Goal: Use online tool/utility: Utilize a website feature to perform a specific function

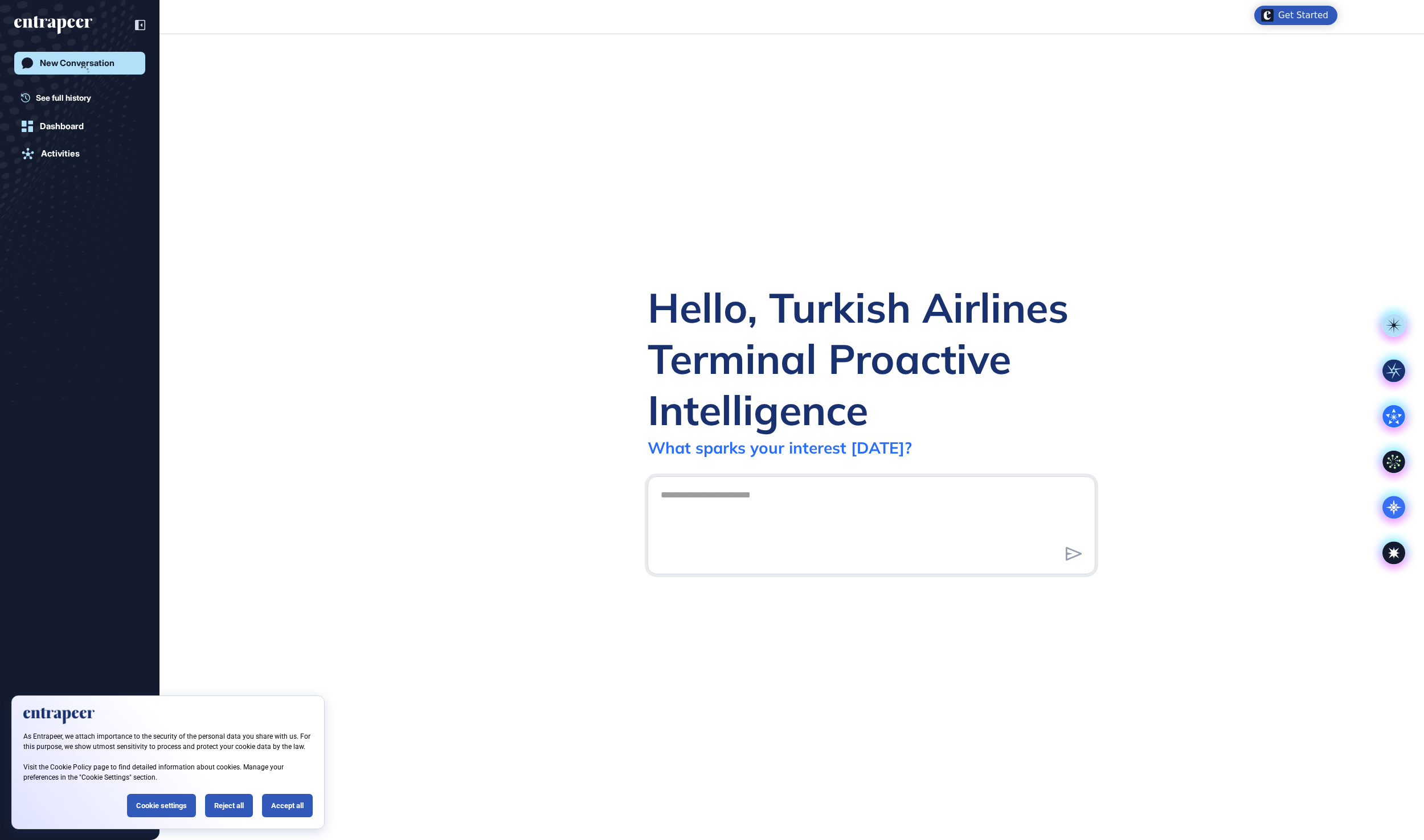
scroll to position [1, 1]
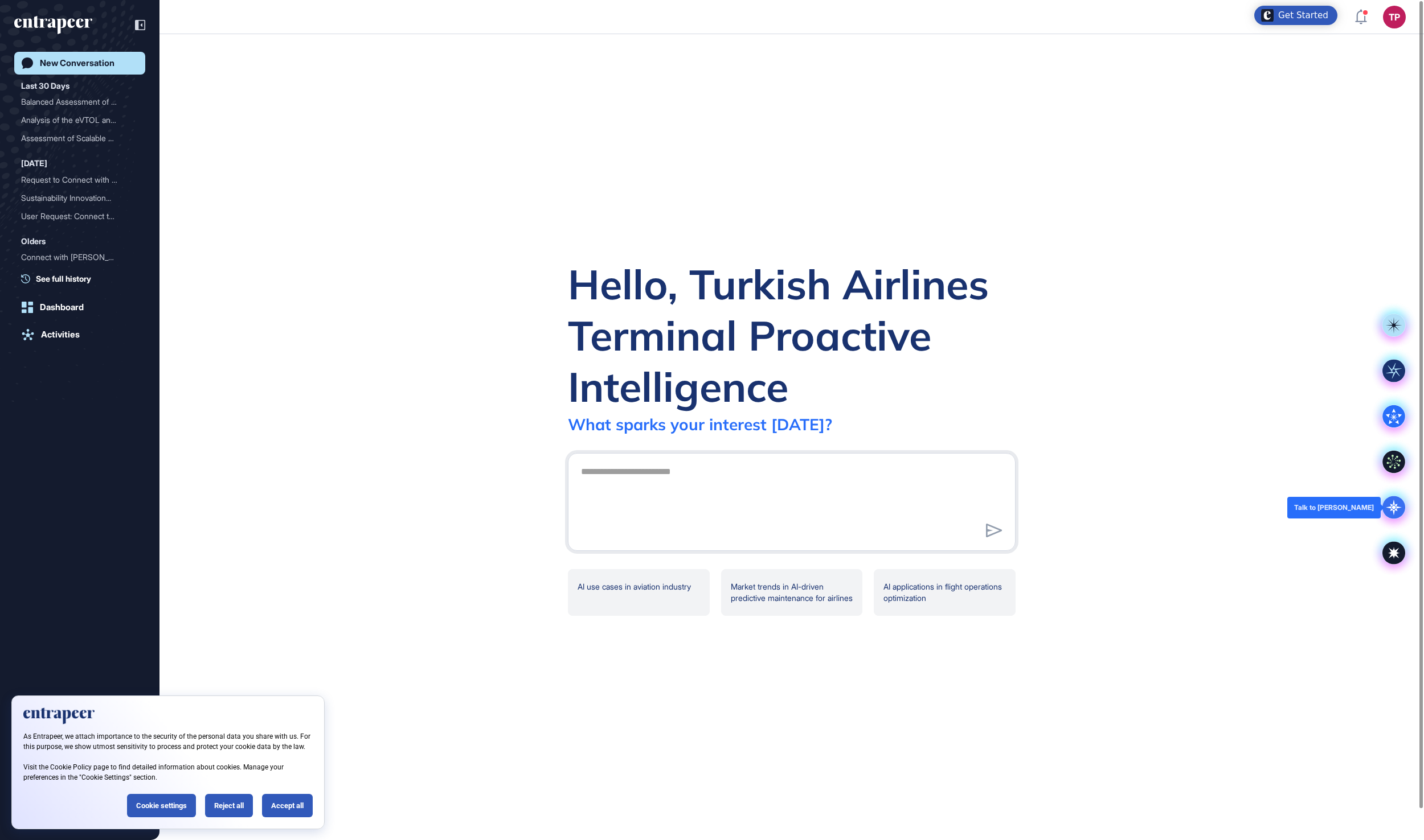
click at [1385, 513] on icon at bounding box center [1393, 508] width 23 height 23
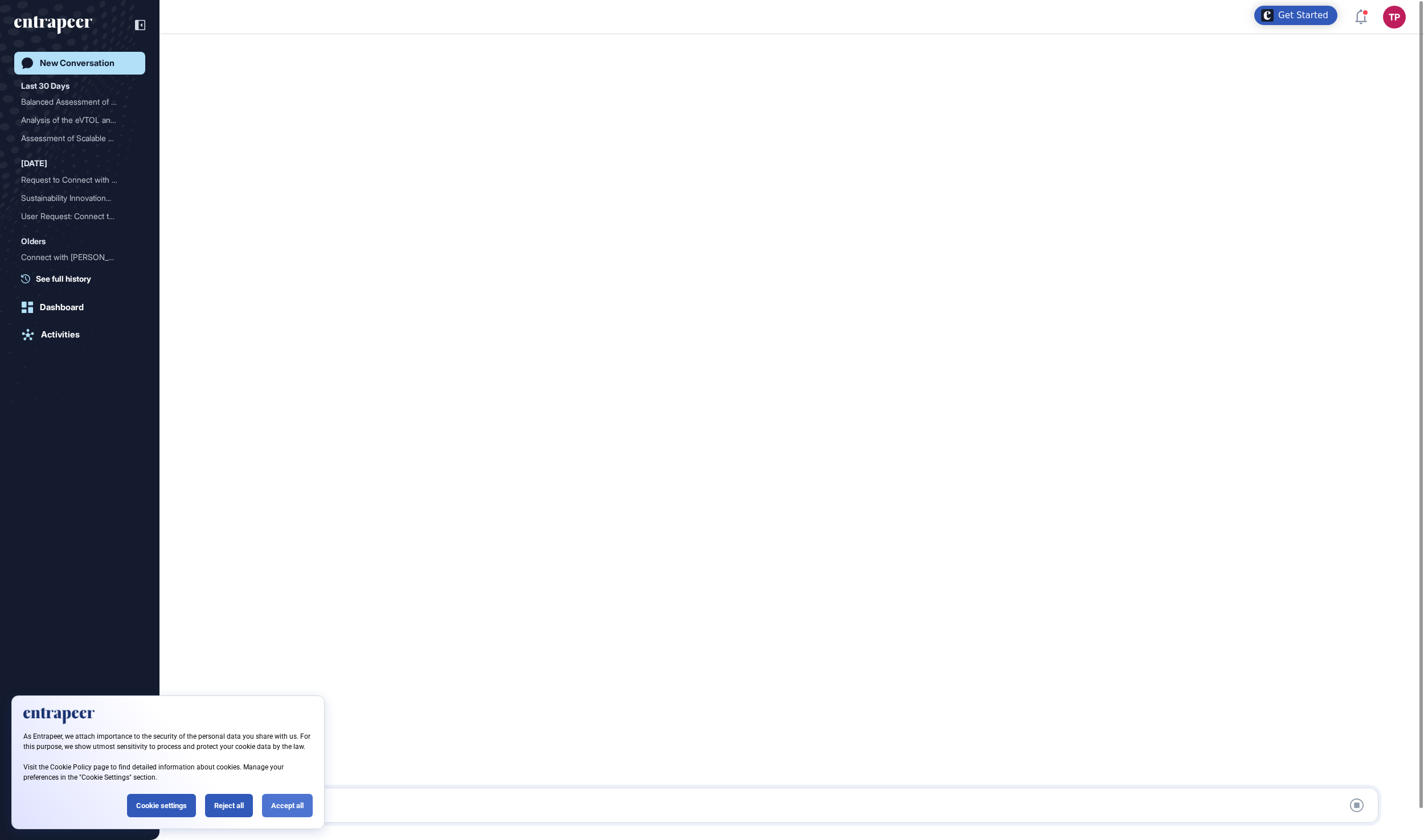
click at [281, 797] on div "Accept all" at bounding box center [287, 805] width 51 height 23
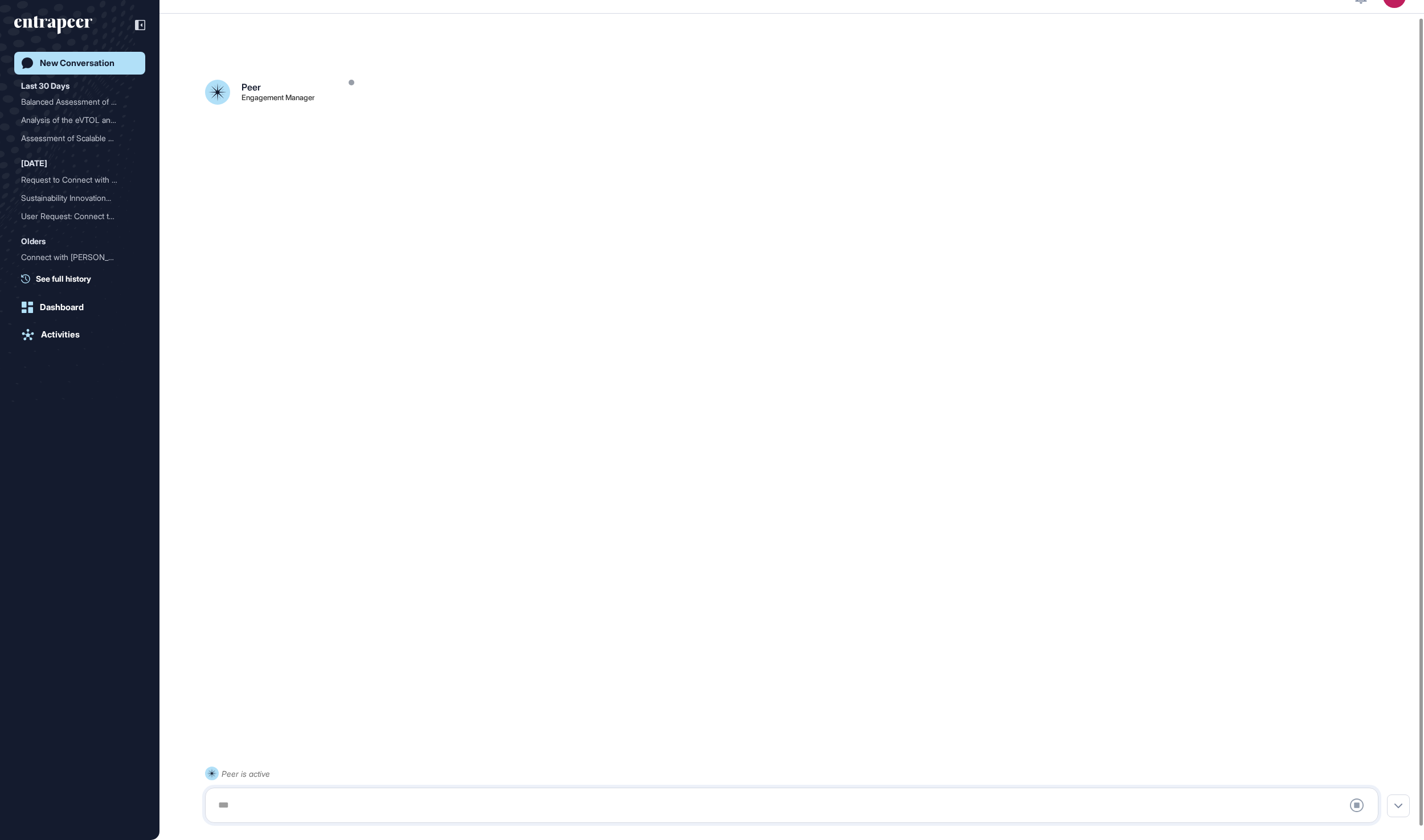
scroll to position [32, 0]
click at [264, 803] on div at bounding box center [791, 805] width 1160 height 23
click at [282, 800] on div at bounding box center [791, 805] width 1160 height 23
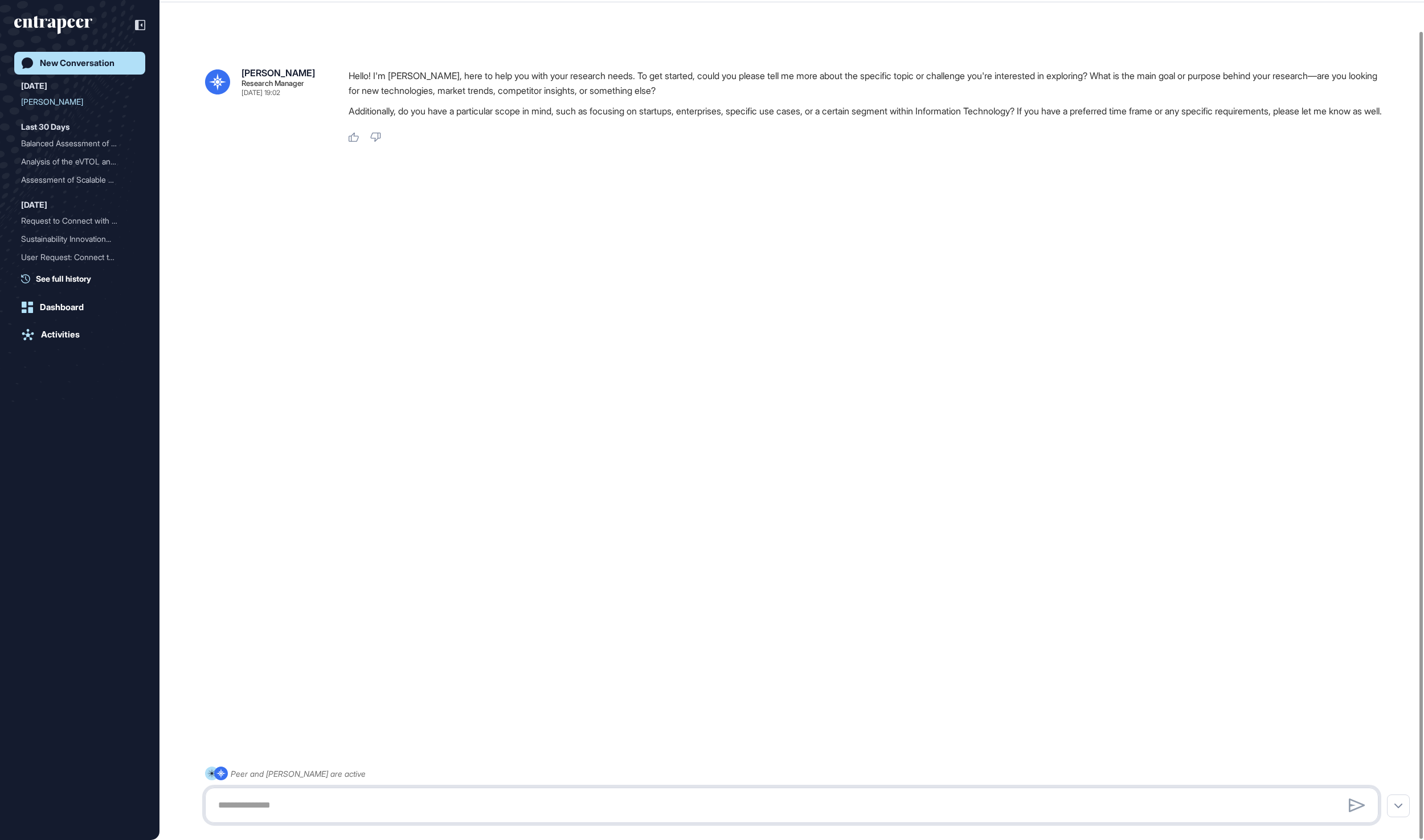
click at [298, 796] on textarea at bounding box center [791, 805] width 1160 height 23
paste textarea "**********"
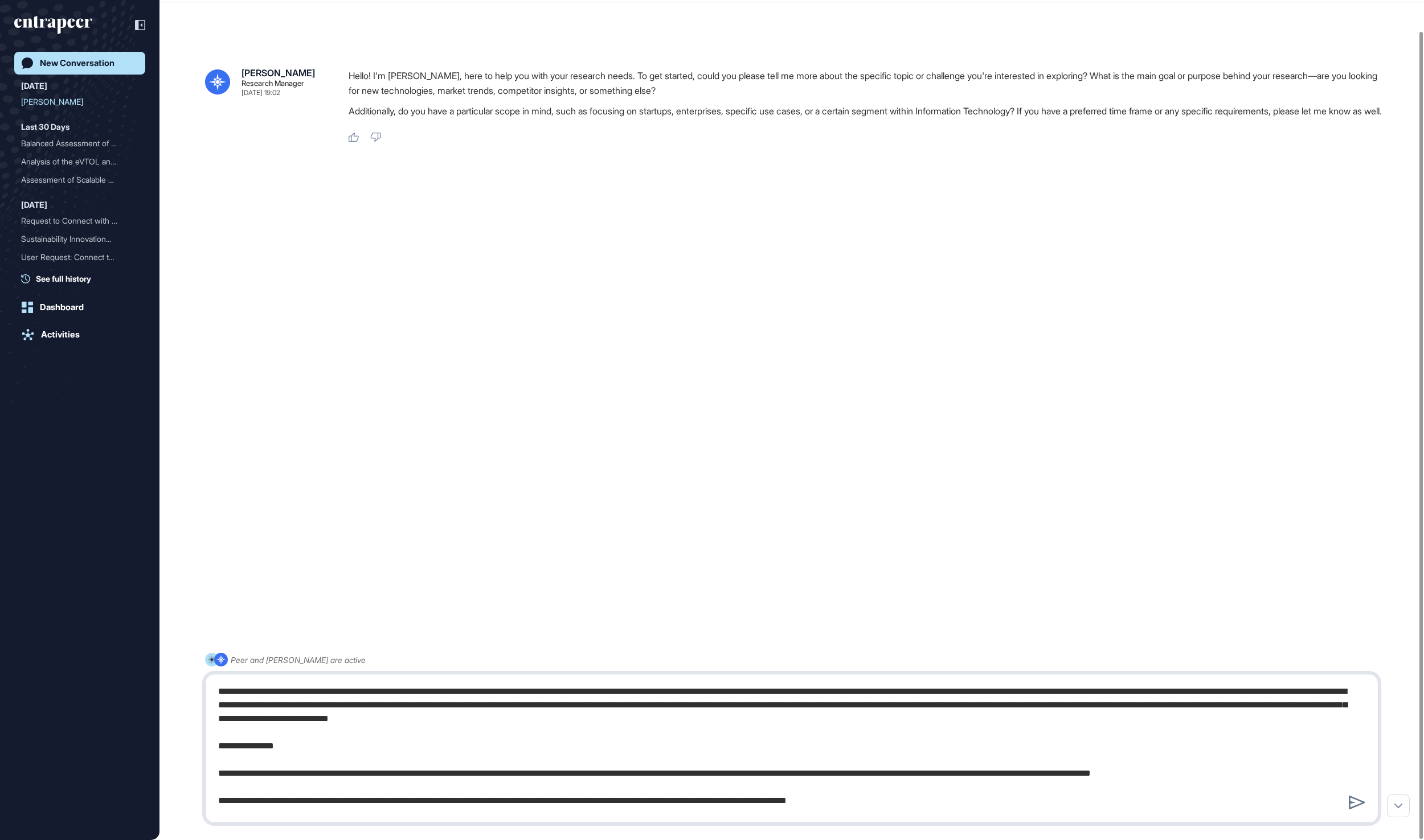
scroll to position [624, 0]
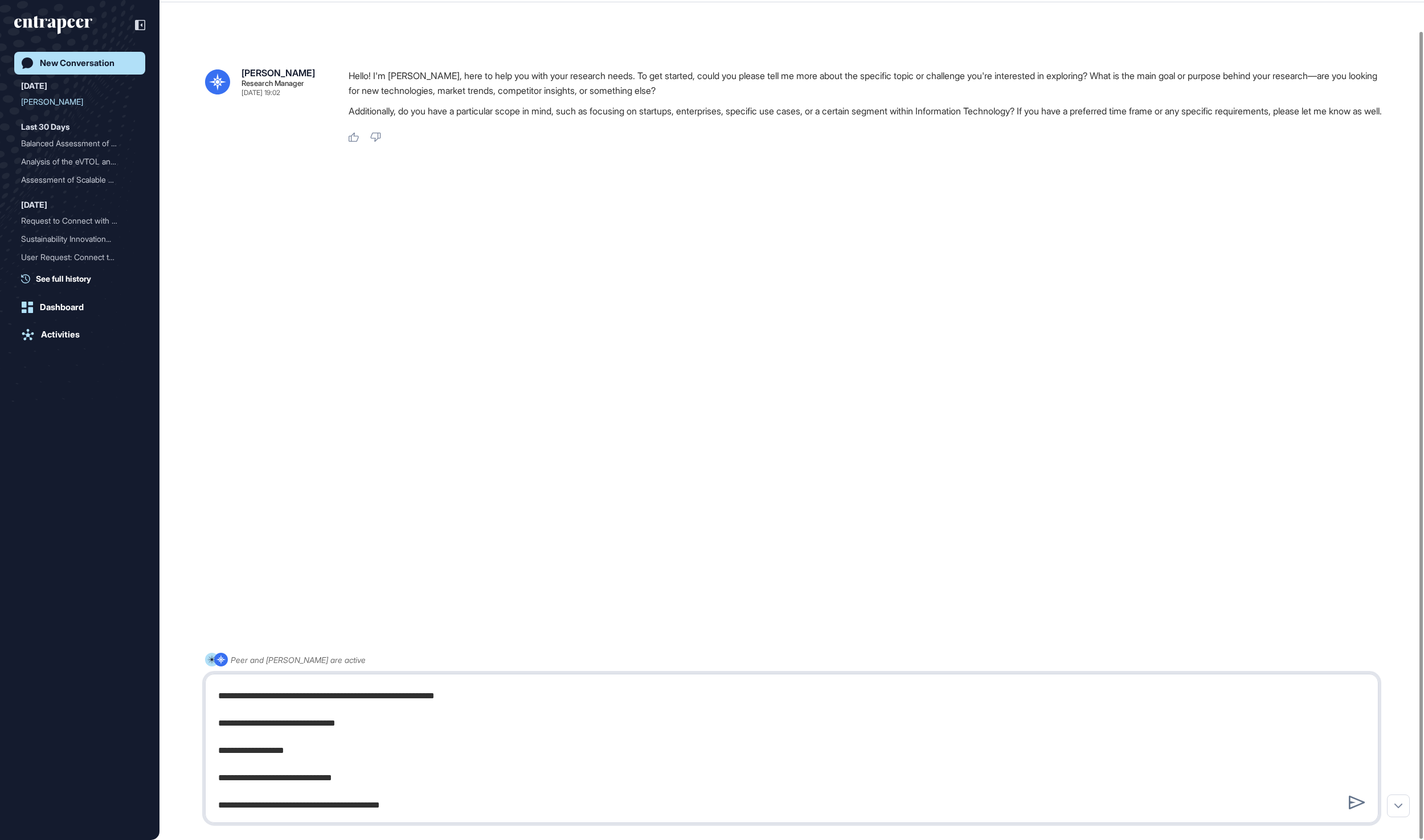
type textarea "**********"
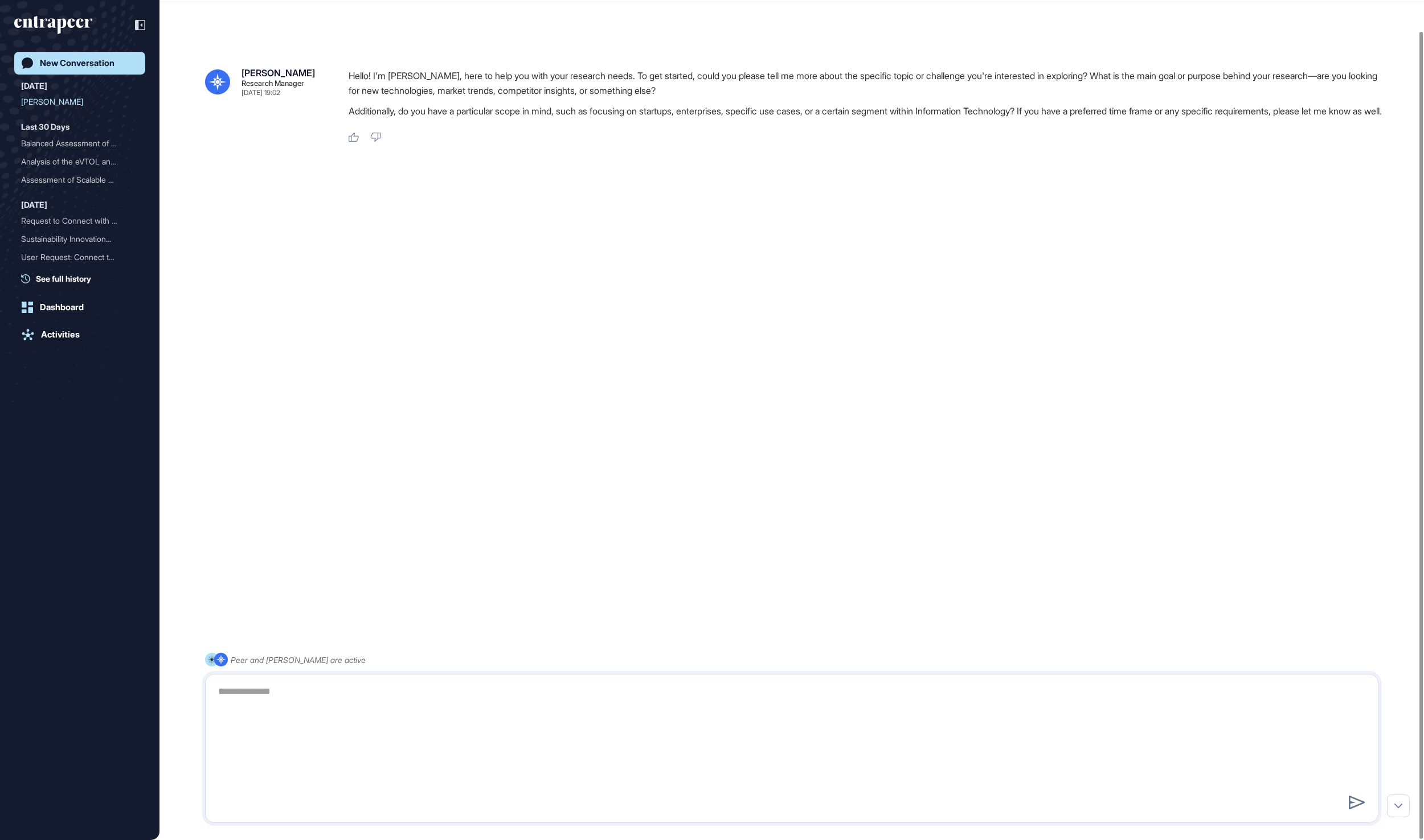
scroll to position [0, 0]
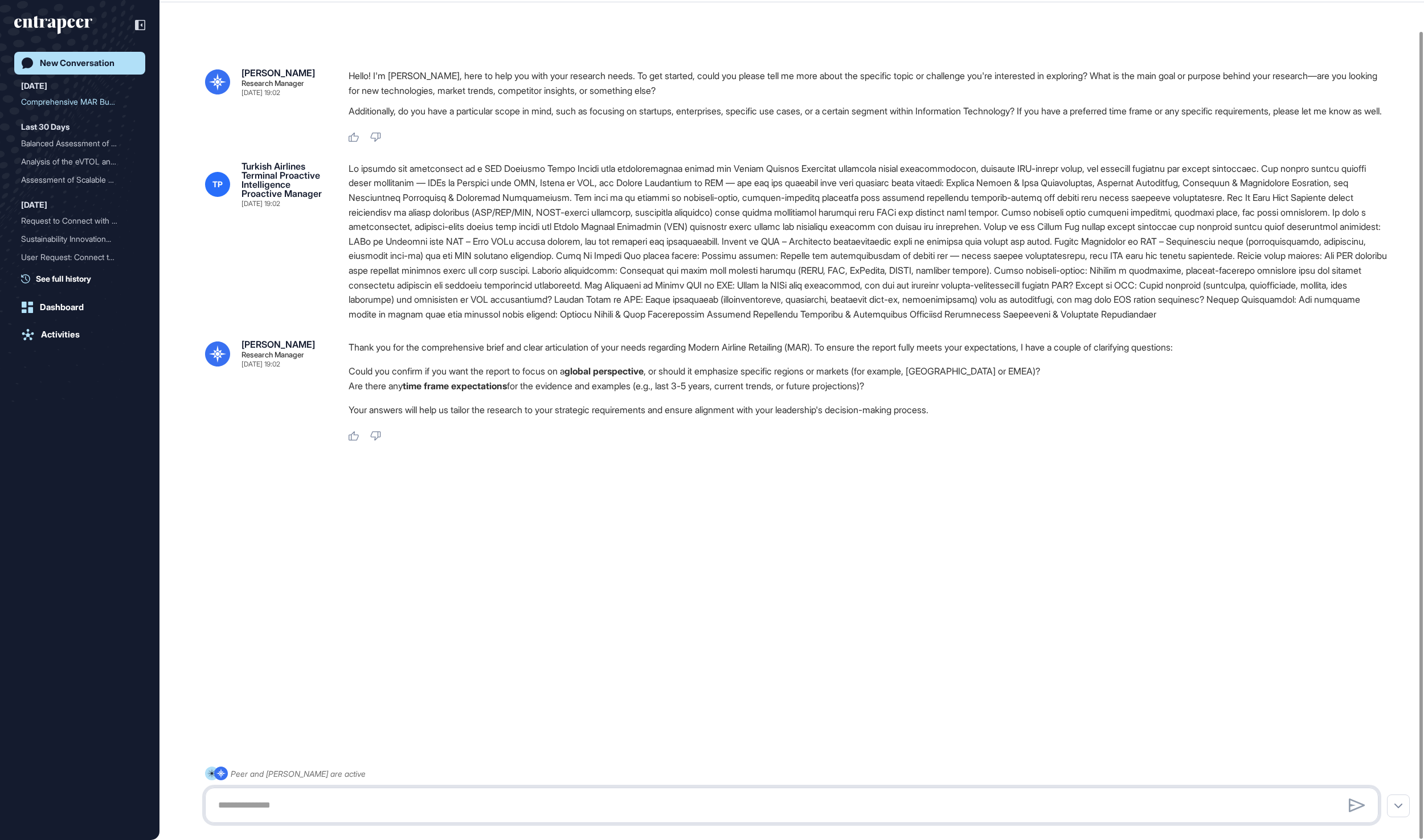
click at [418, 811] on textarea at bounding box center [791, 805] width 1160 height 23
type textarea "**********"
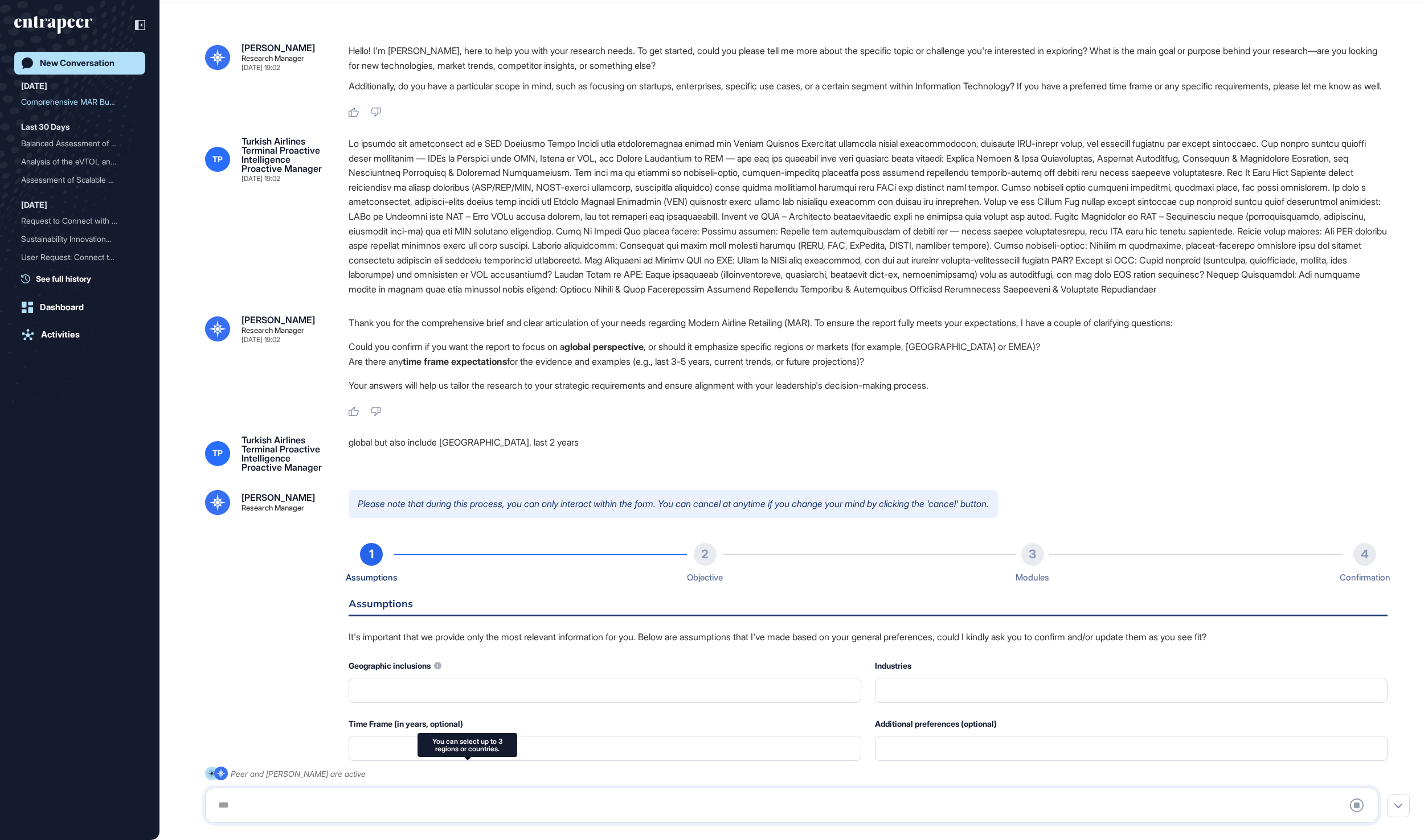
type input "**********"
type input "*"
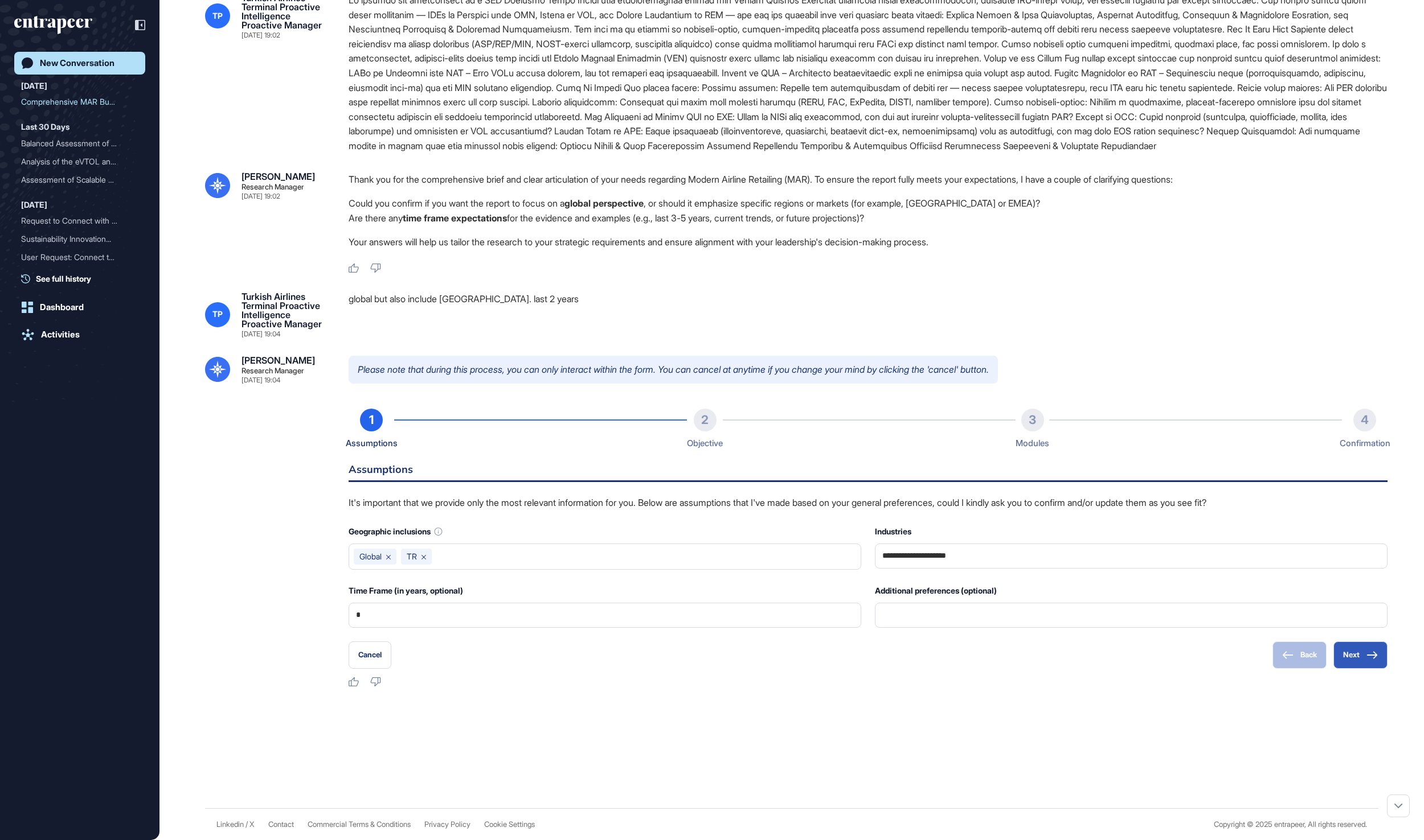
scroll to position [264, 0]
click at [1033, 568] on input "**********" at bounding box center [1130, 556] width 498 height 24
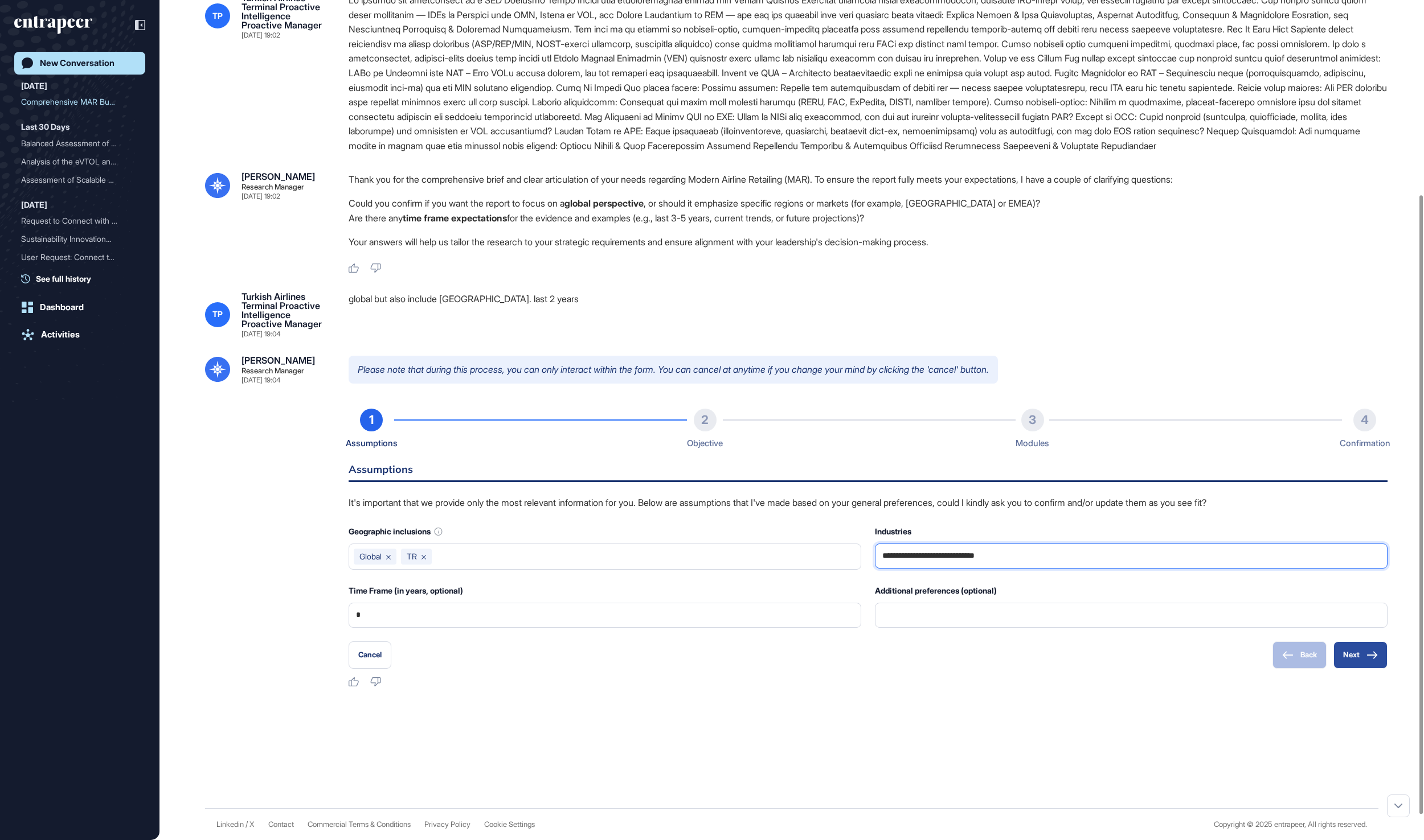
type input "**********"
click at [1362, 669] on button "Next" at bounding box center [1359, 655] width 54 height 27
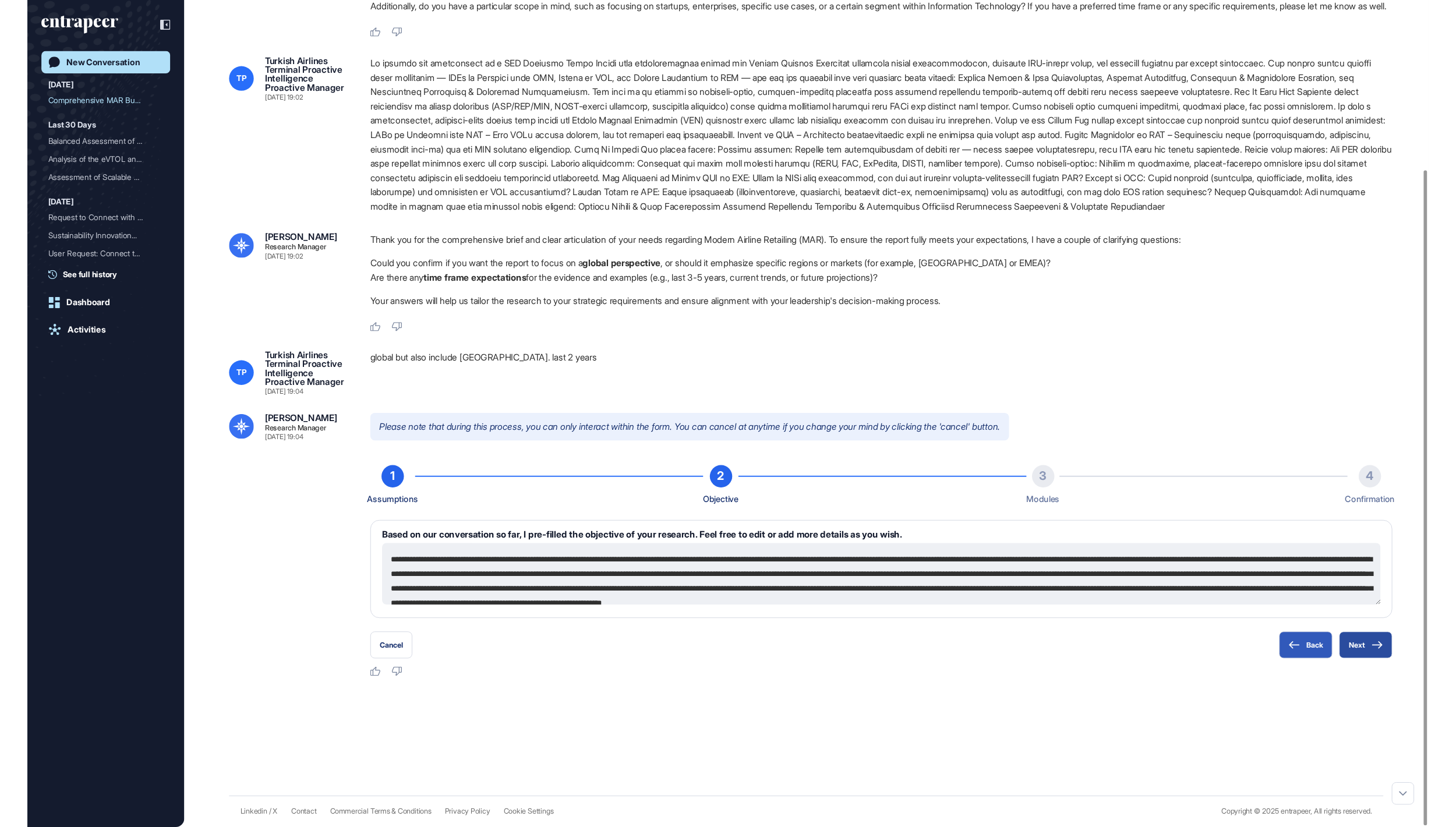
scroll to position [223, 0]
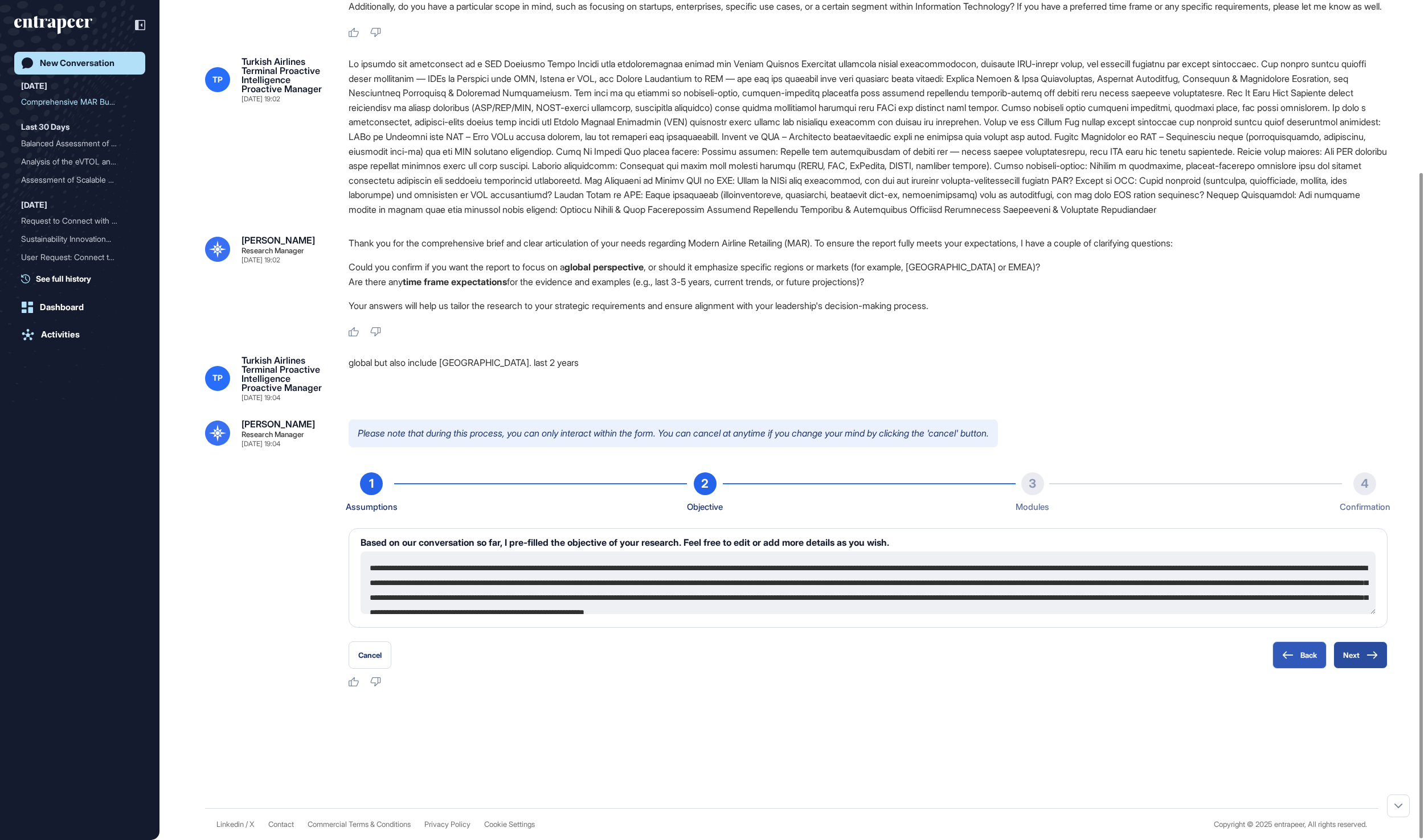
click at [1356, 654] on button "Next" at bounding box center [1359, 655] width 54 height 27
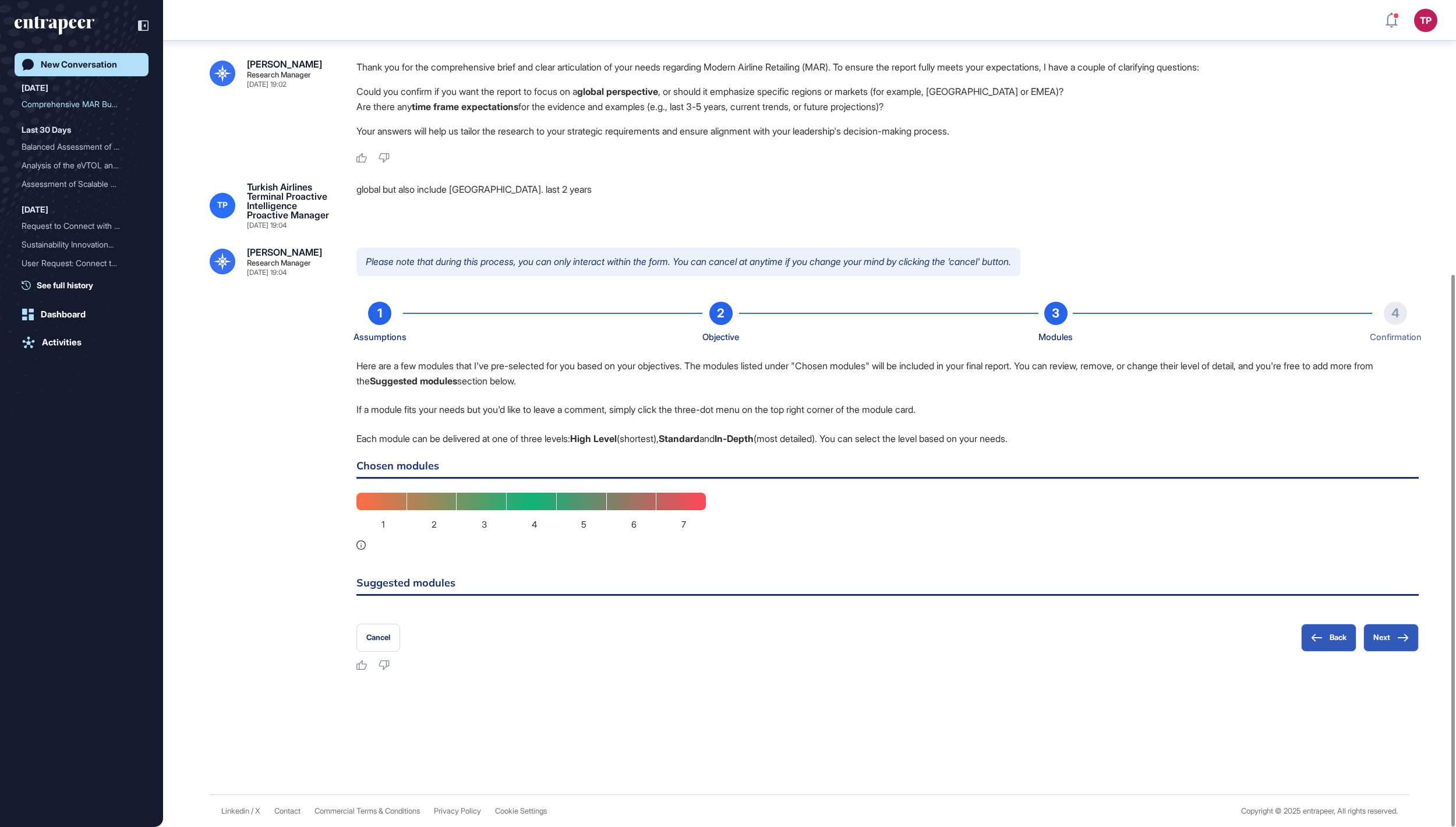
scroll to position [412, 0]
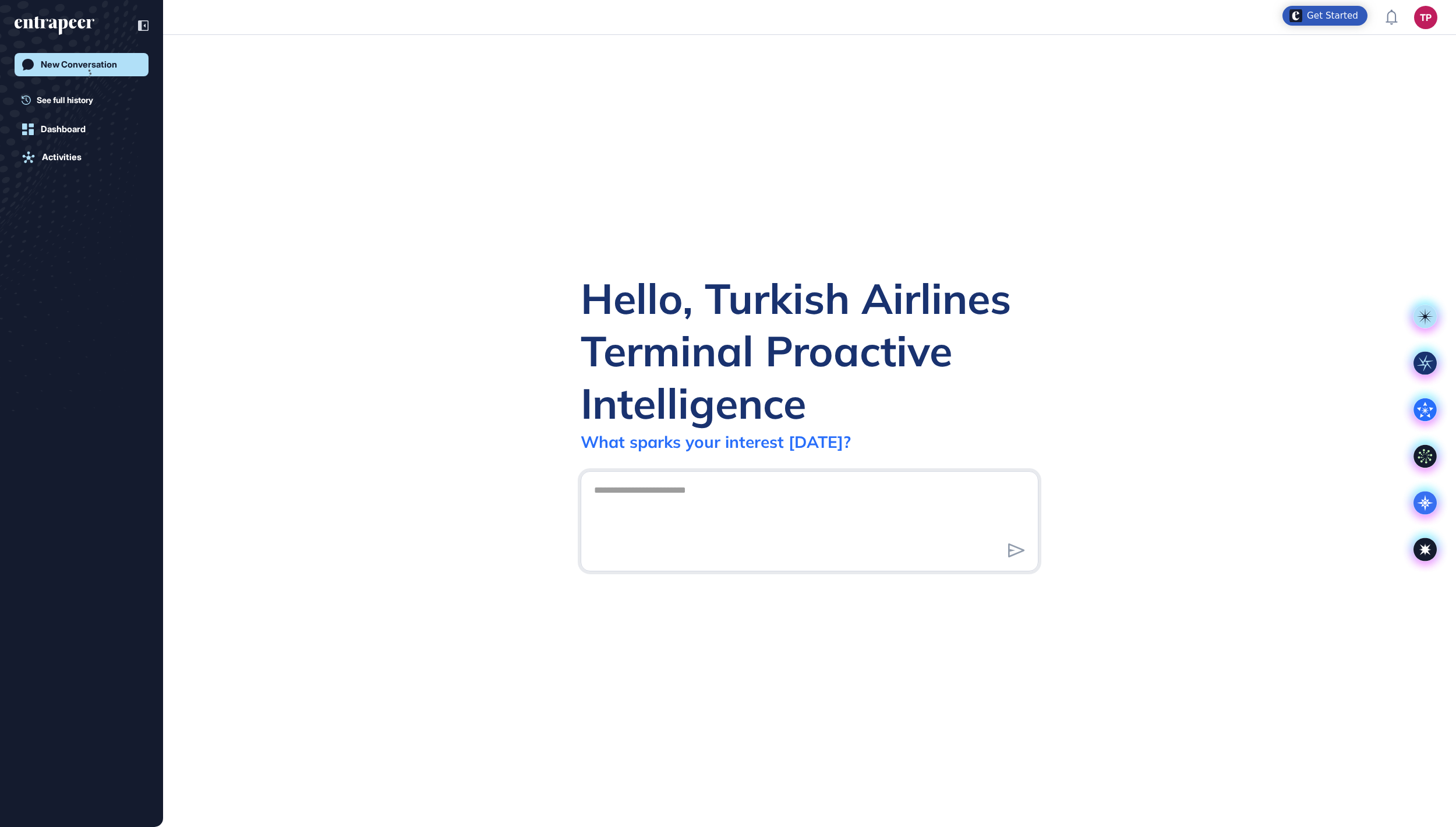
scroll to position [1, 1]
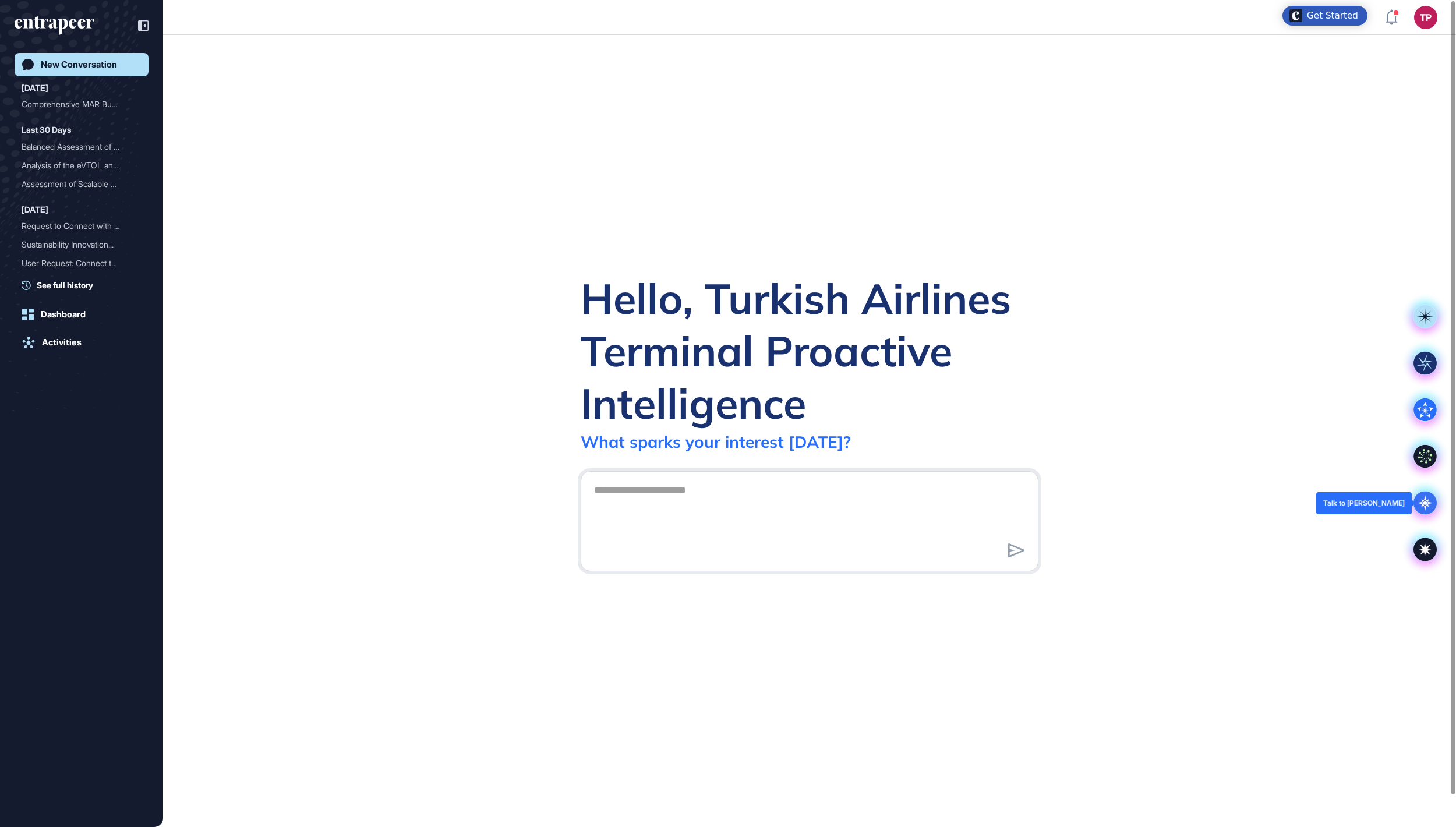
click at [1425, 506] on icon at bounding box center [1425, 503] width 16 height 16
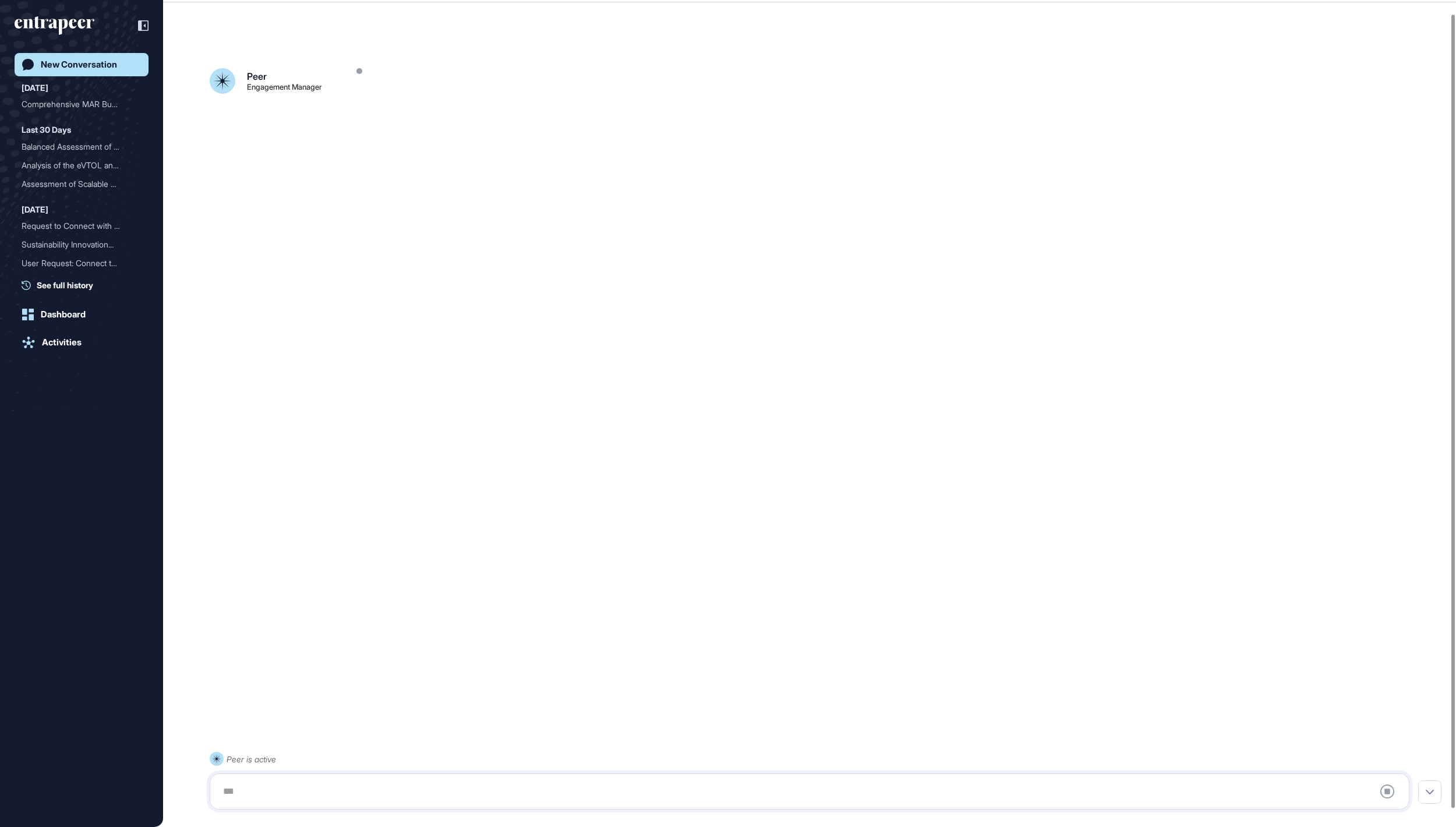
scroll to position [33, 0]
click at [68, 102] on div "[PERSON_NAME]" at bounding box center [77, 104] width 110 height 19
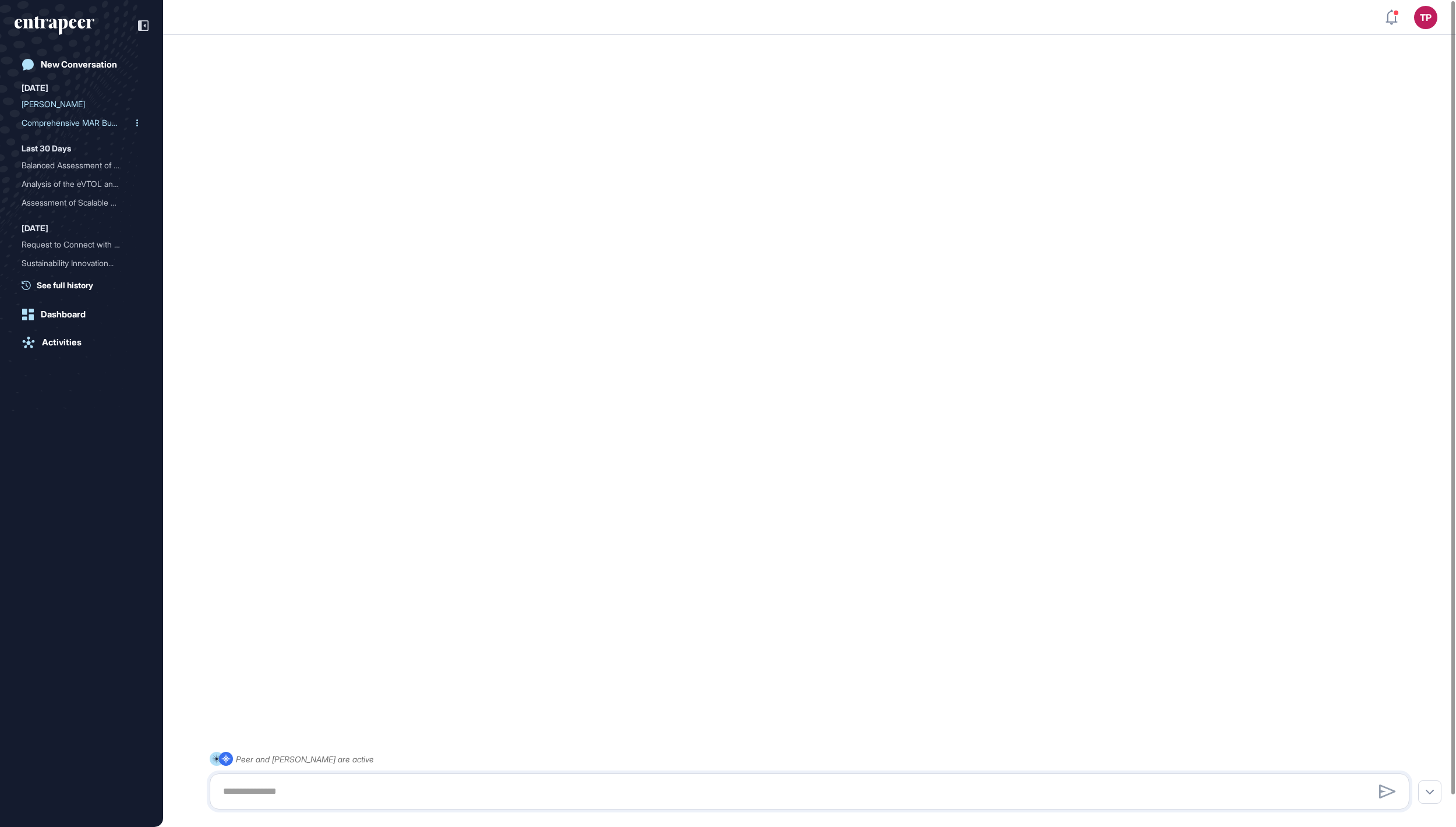
click at [71, 124] on div "Comprehensive MAR Busines..." at bounding box center [77, 123] width 110 height 19
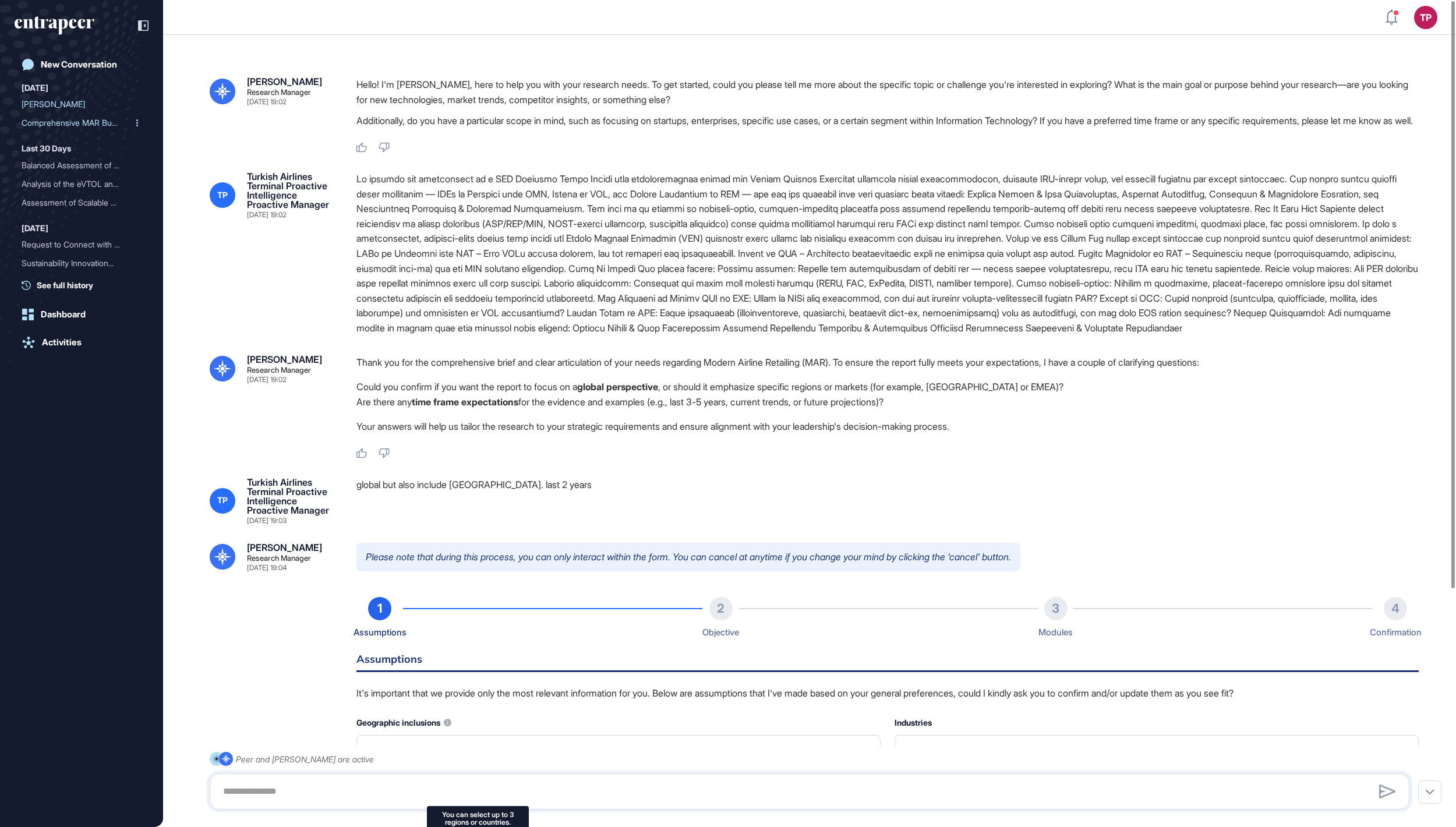
scroll to position [9, 0]
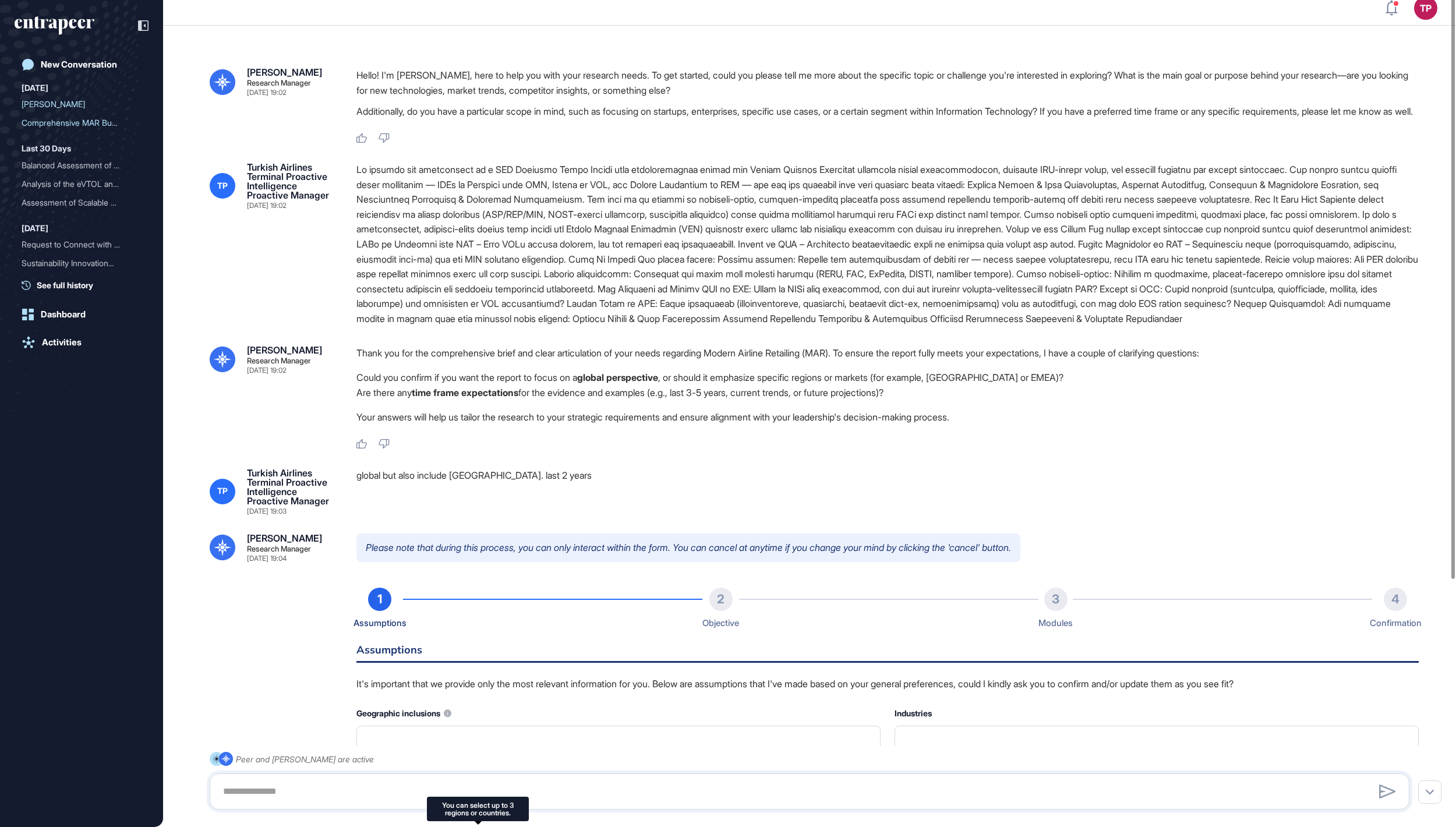
type input "**********"
type input "*"
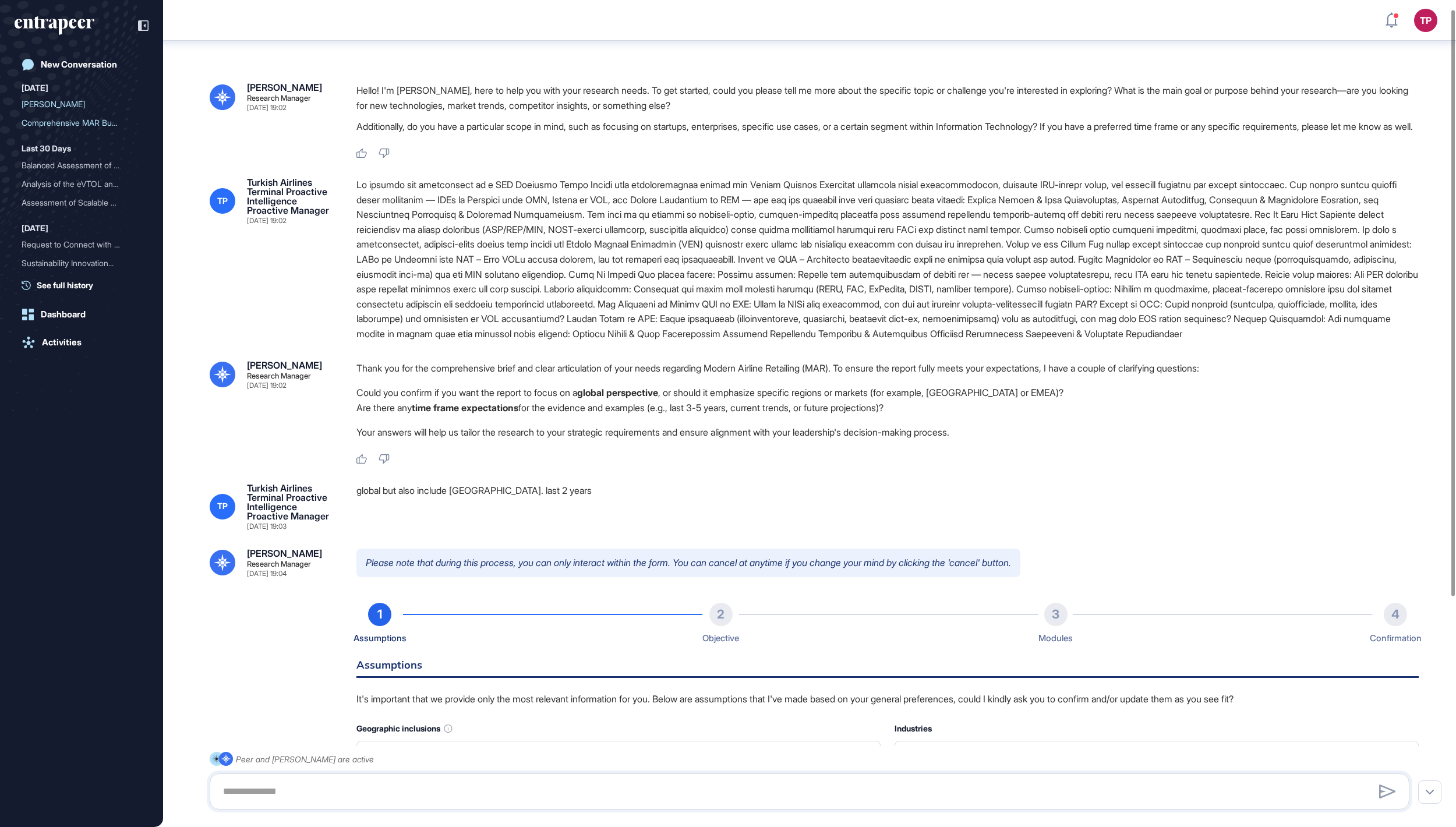
scroll to position [341, 0]
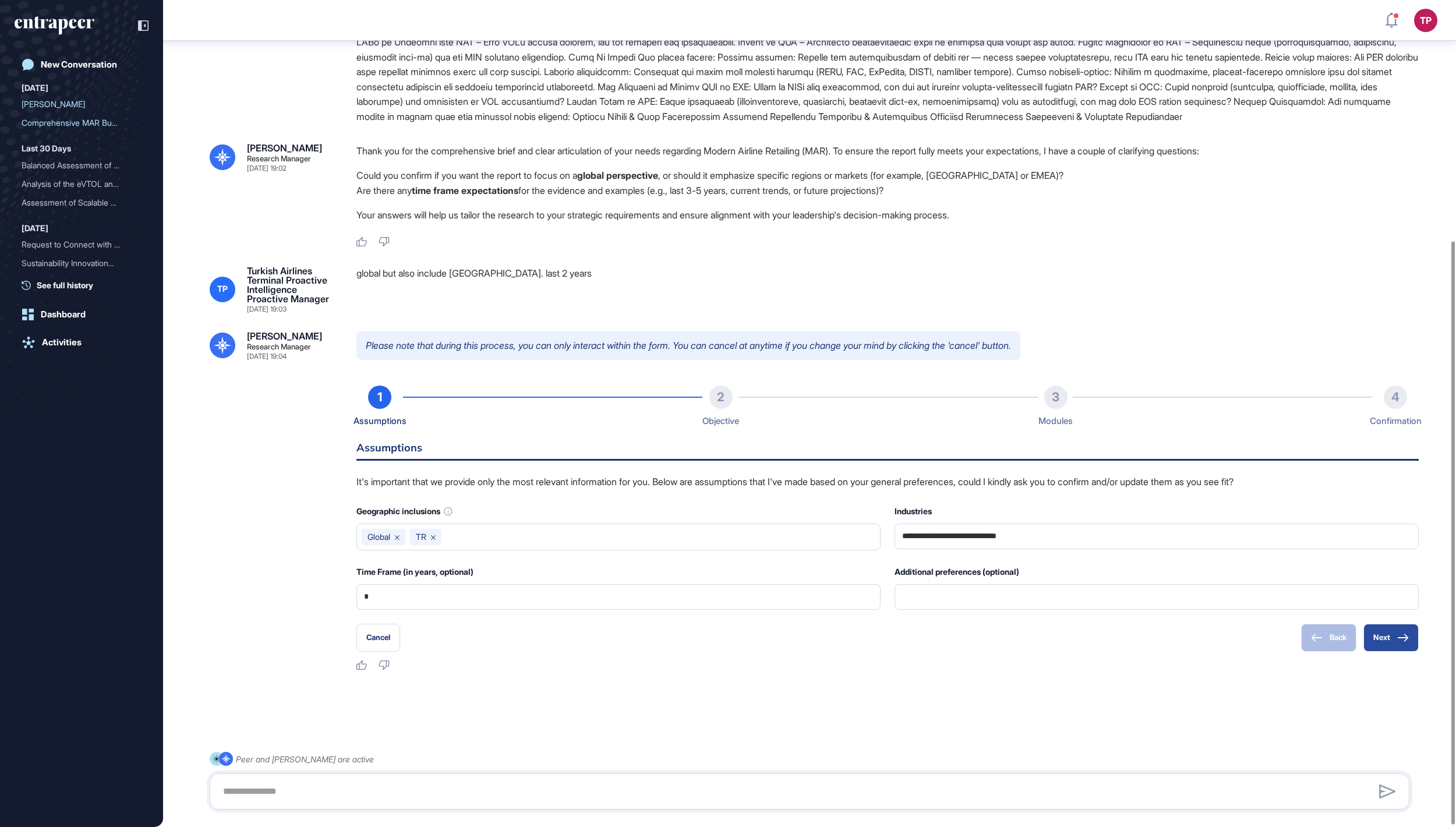
click at [1395, 641] on button "Next" at bounding box center [1390, 637] width 55 height 28
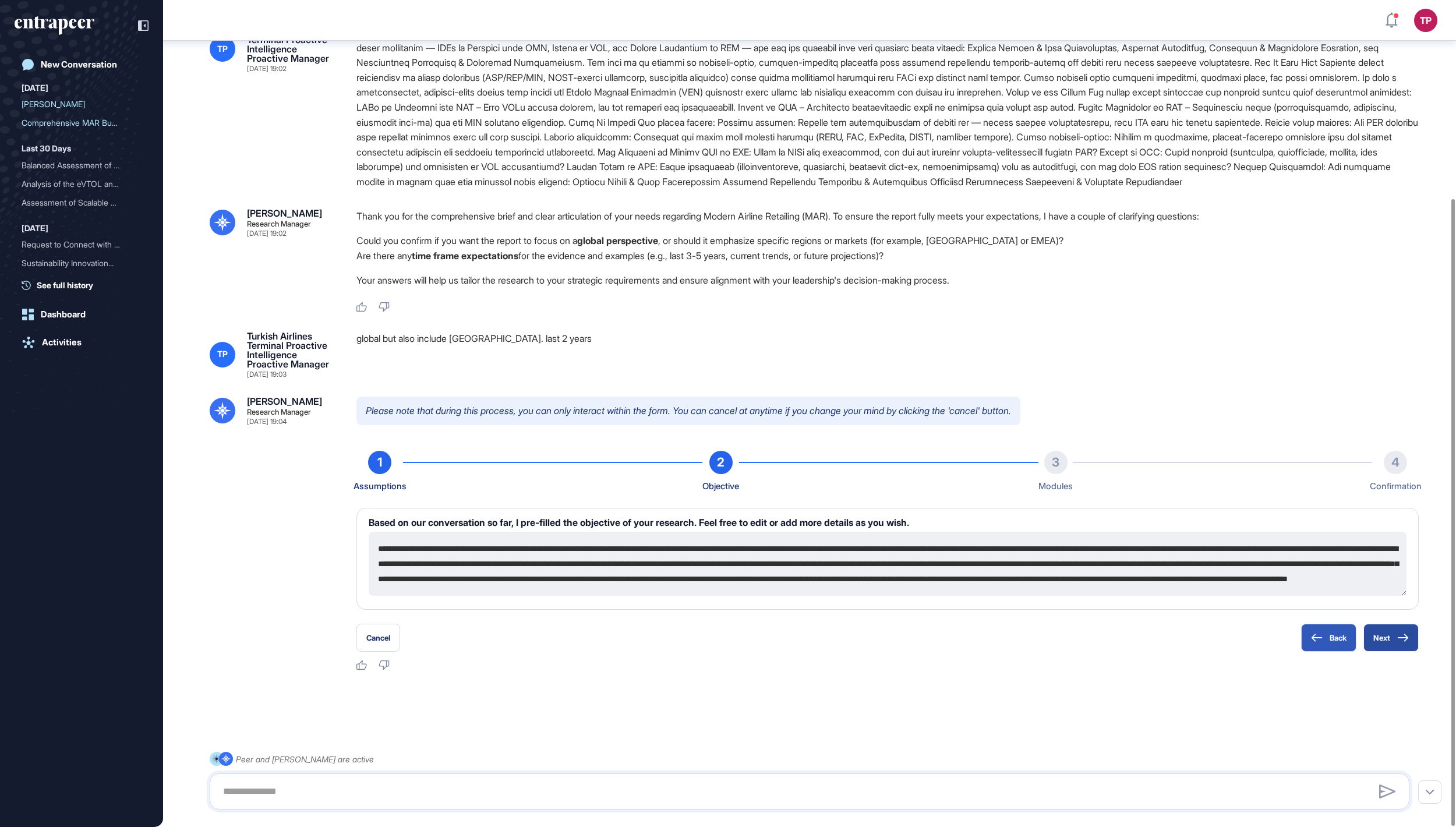
click at [1395, 641] on button "Next" at bounding box center [1390, 637] width 55 height 28
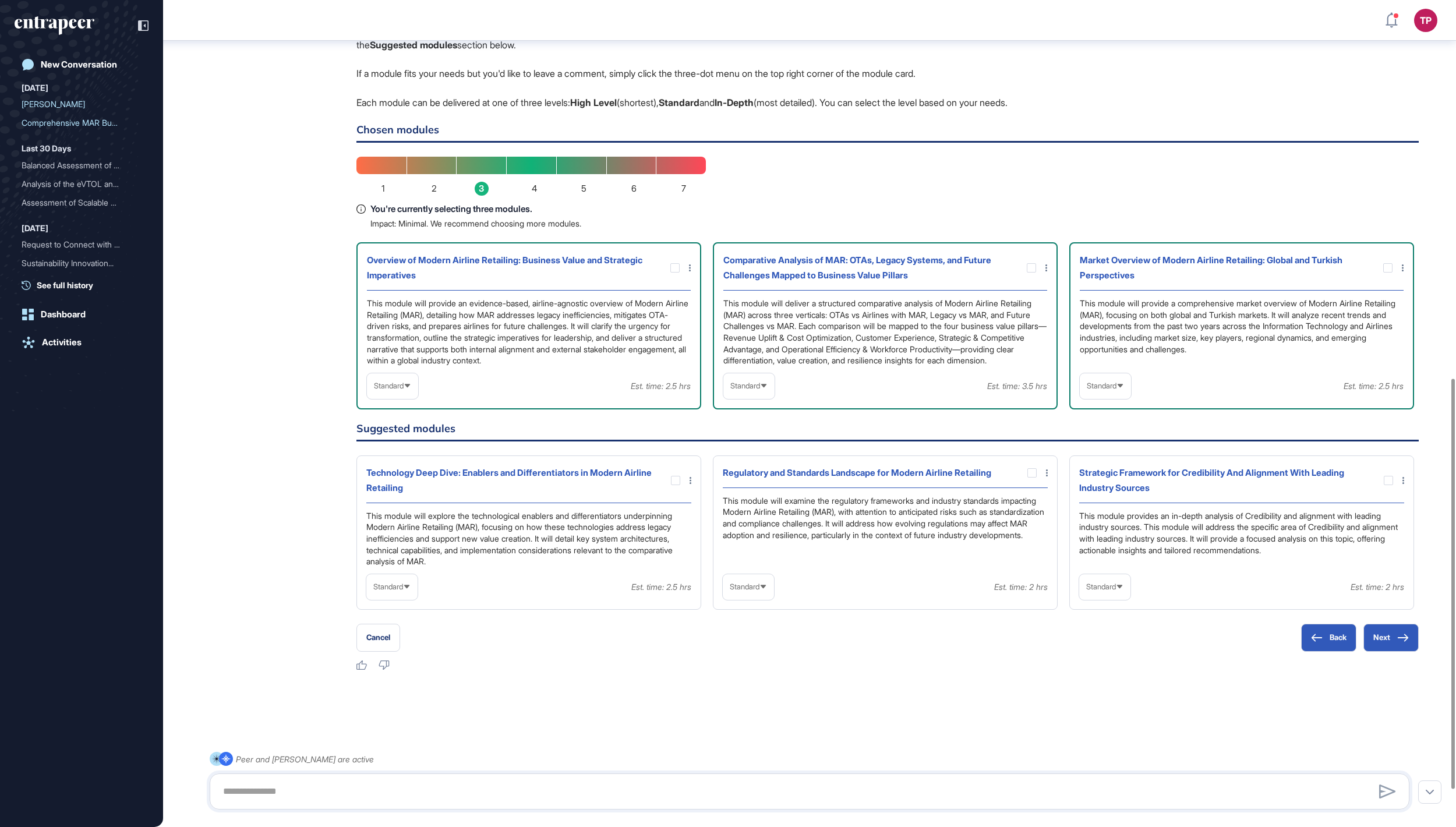
scroll to position [763, 0]
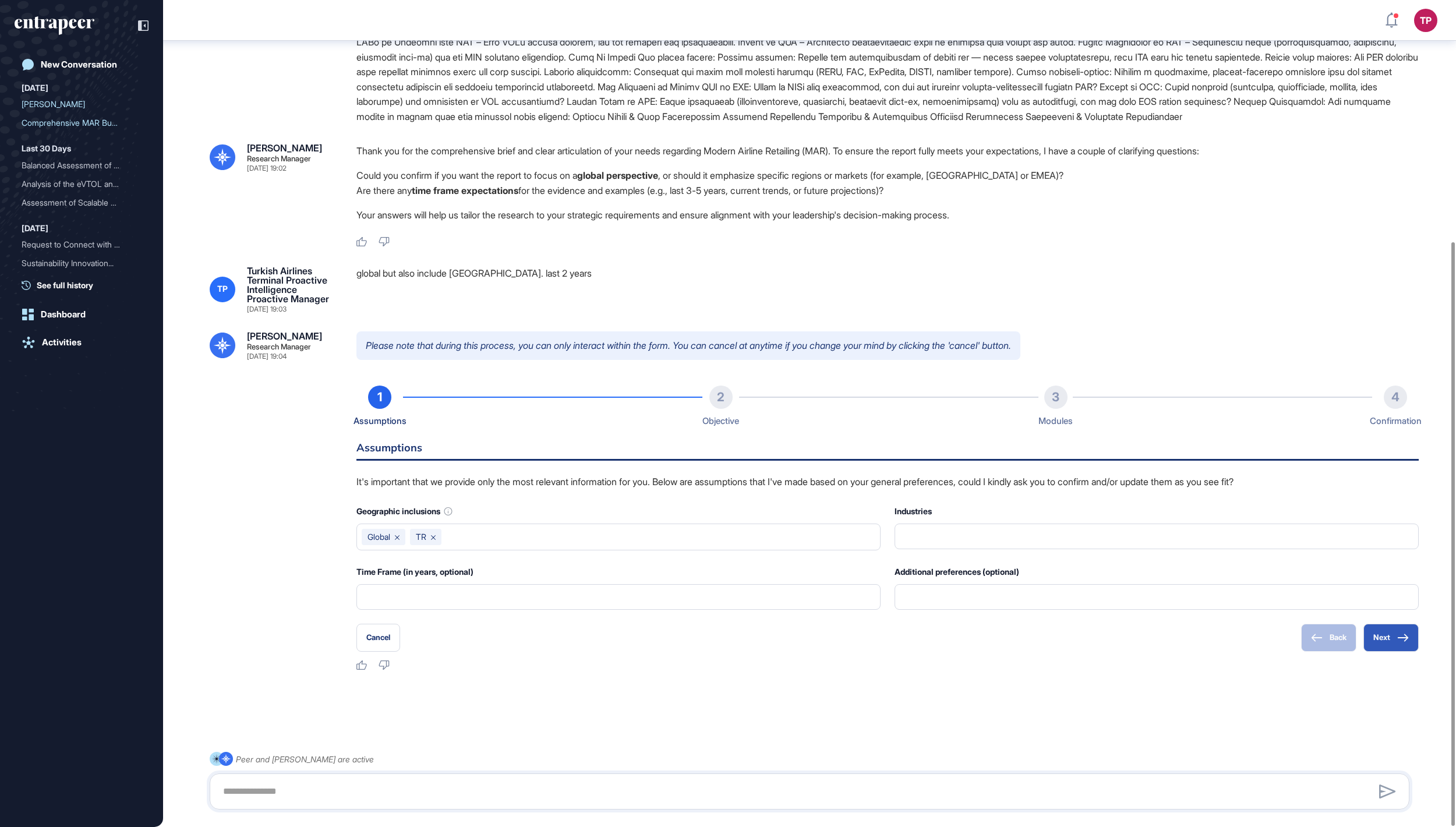
scroll to position [342, 0]
click at [1397, 636] on icon at bounding box center [1402, 637] width 12 height 8
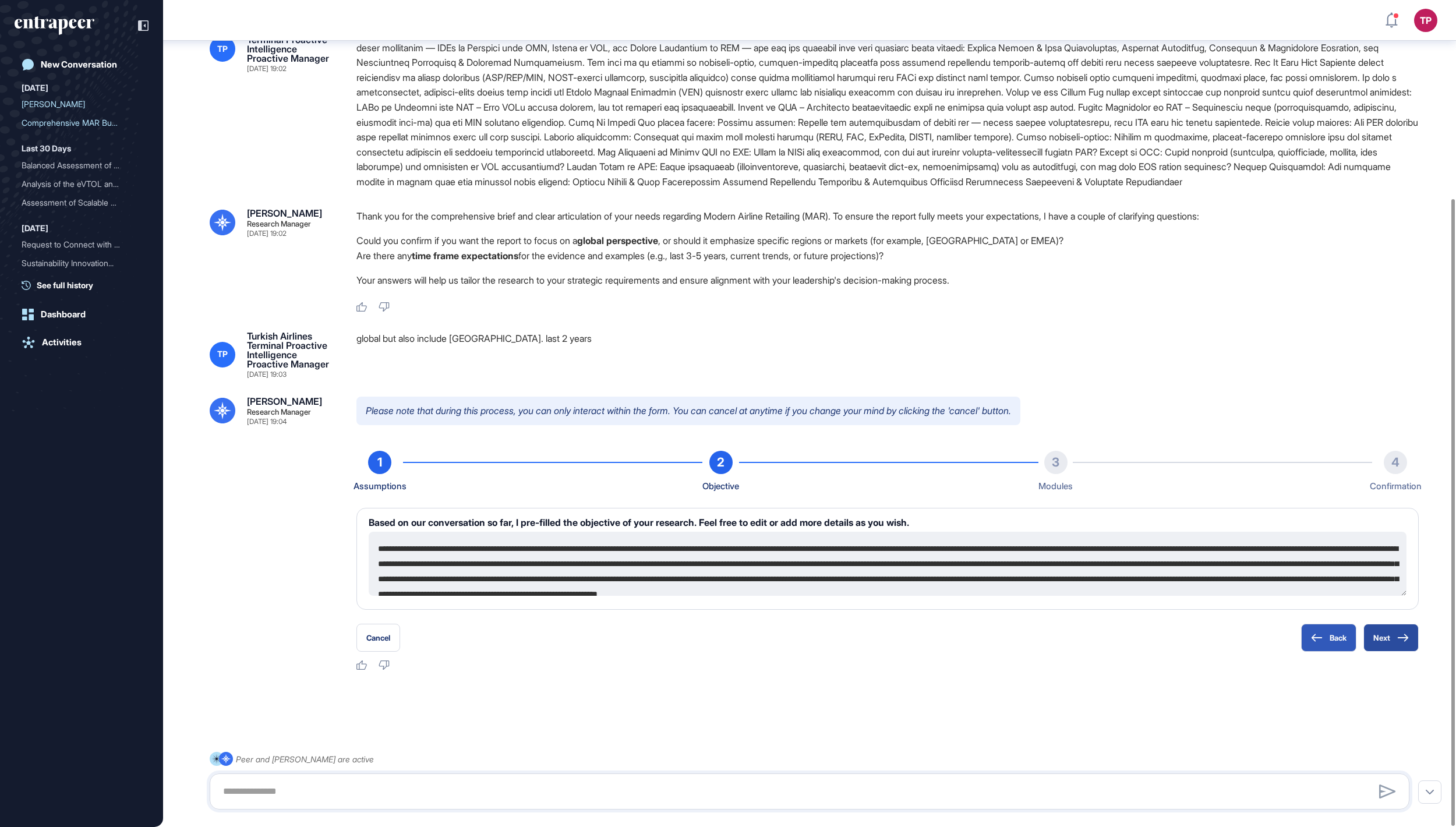
scroll to position [261, 0]
click at [1397, 636] on icon at bounding box center [1402, 637] width 12 height 8
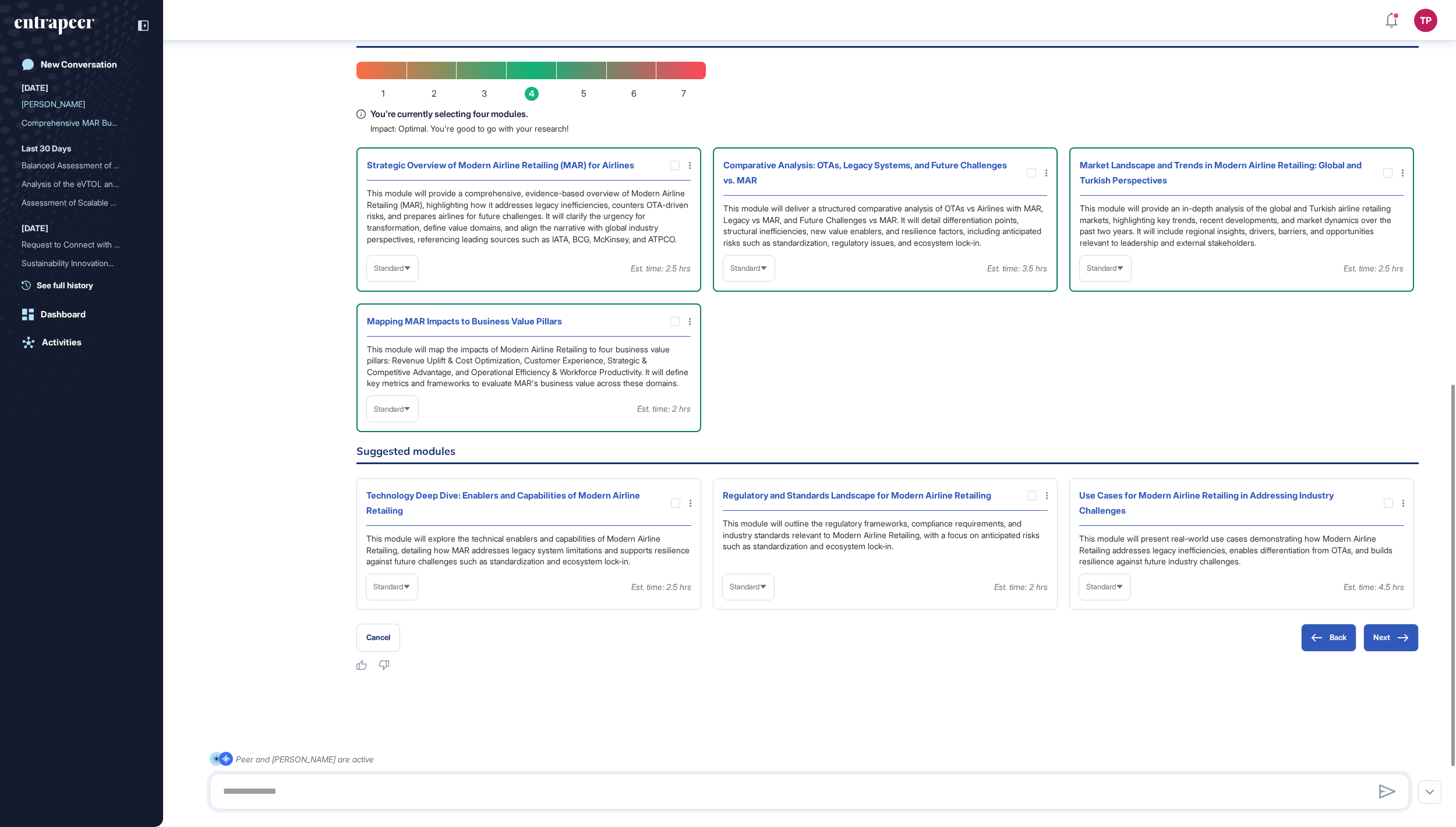
scroll to position [827, 0]
click at [750, 273] on span "Standard" at bounding box center [745, 268] width 30 height 9
click at [757, 355] on li "In-depth" at bounding box center [749, 343] width 45 height 23
click at [1131, 280] on div "Standard" at bounding box center [1105, 268] width 51 height 23
click at [1110, 355] on li "In-depth" at bounding box center [1106, 343] width 45 height 23
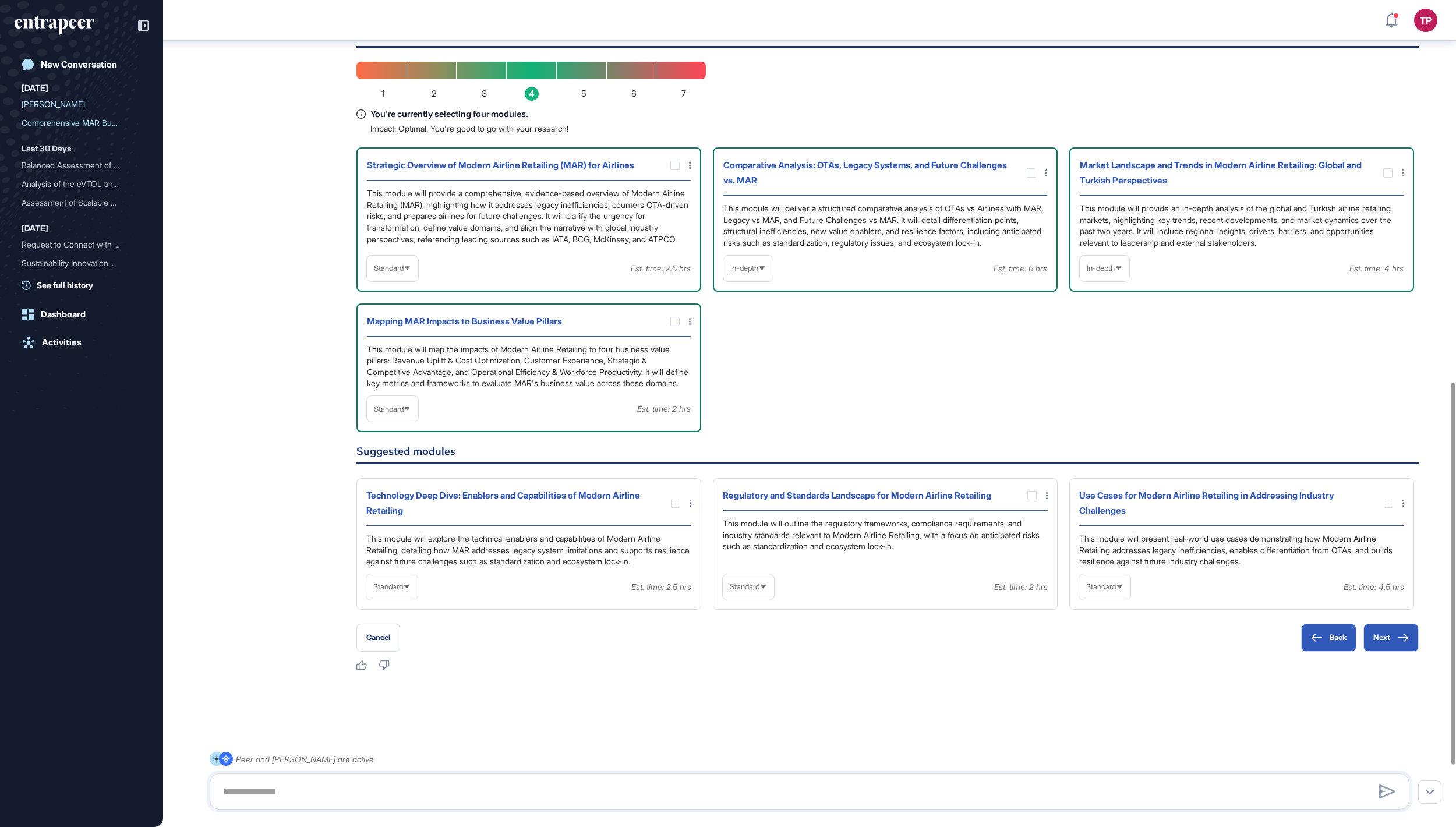
click at [418, 421] on div "Standard" at bounding box center [392, 409] width 51 height 23
click at [410, 495] on li "In-depth" at bounding box center [392, 483] width 45 height 23
click at [403, 273] on span "Standard" at bounding box center [388, 268] width 30 height 9
click at [415, 355] on li "In-depth" at bounding box center [392, 343] width 45 height 23
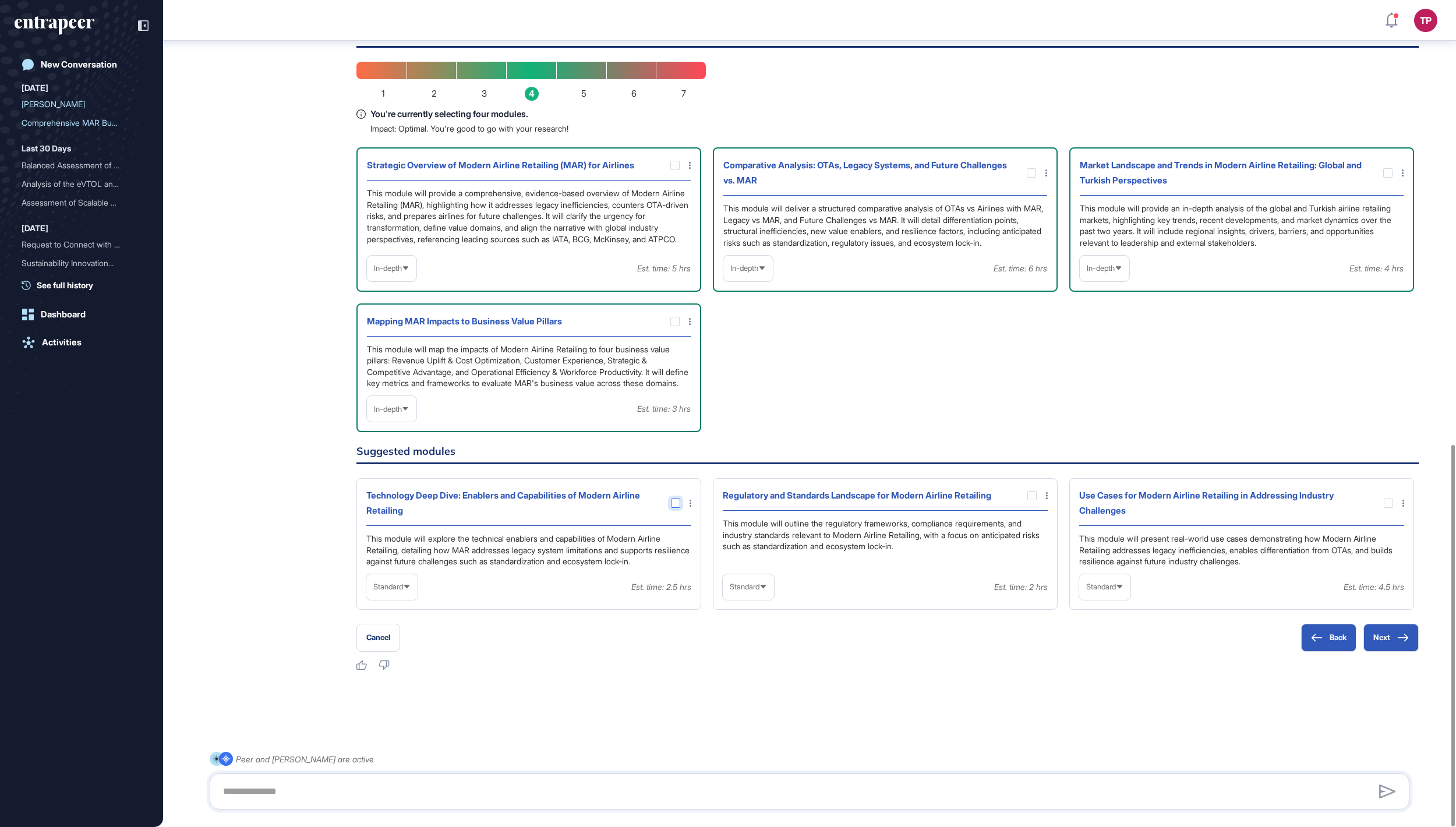
click at [673, 499] on div at bounding box center [675, 503] width 9 height 9
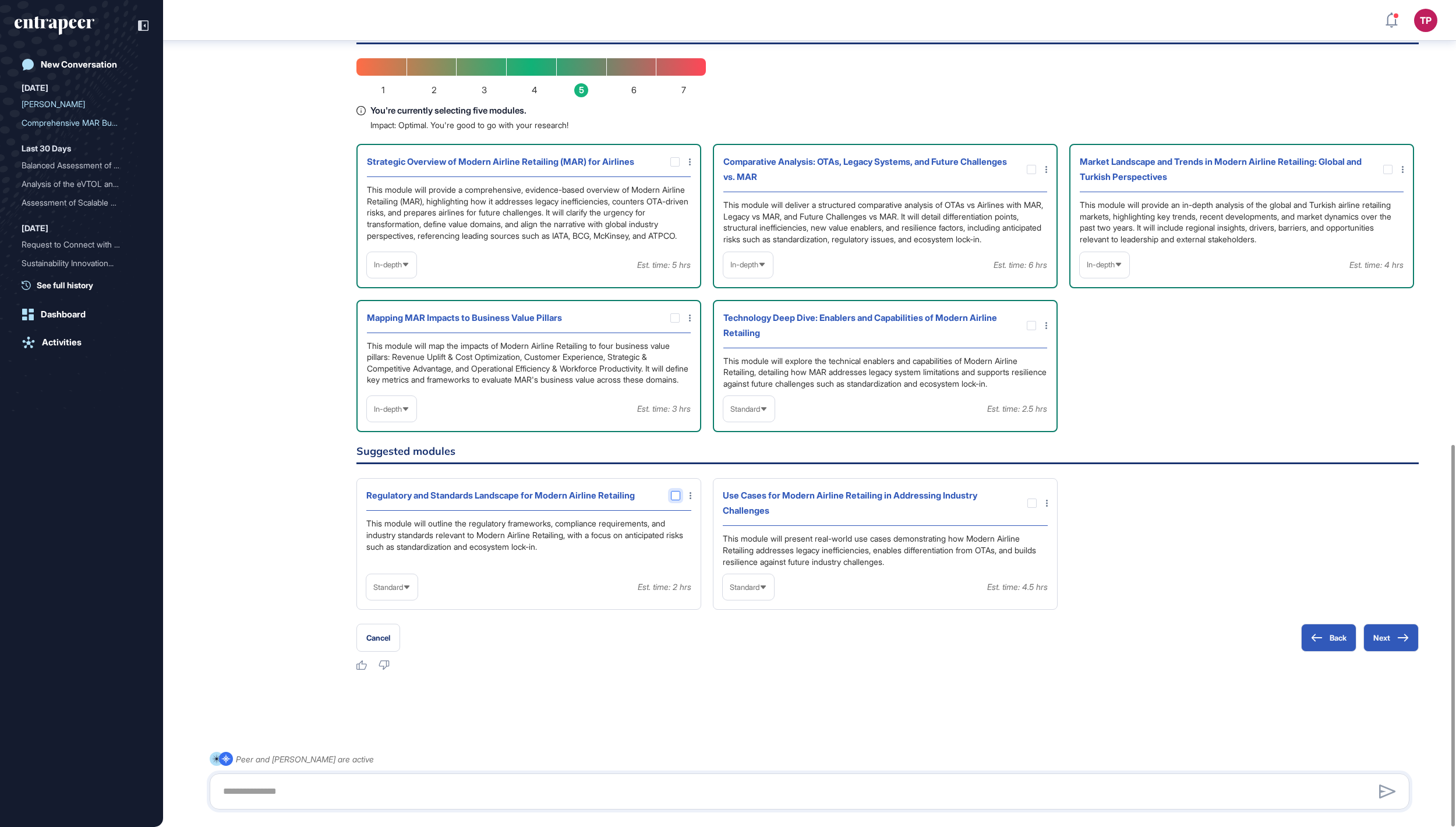
click at [674, 491] on div at bounding box center [675, 495] width 9 height 9
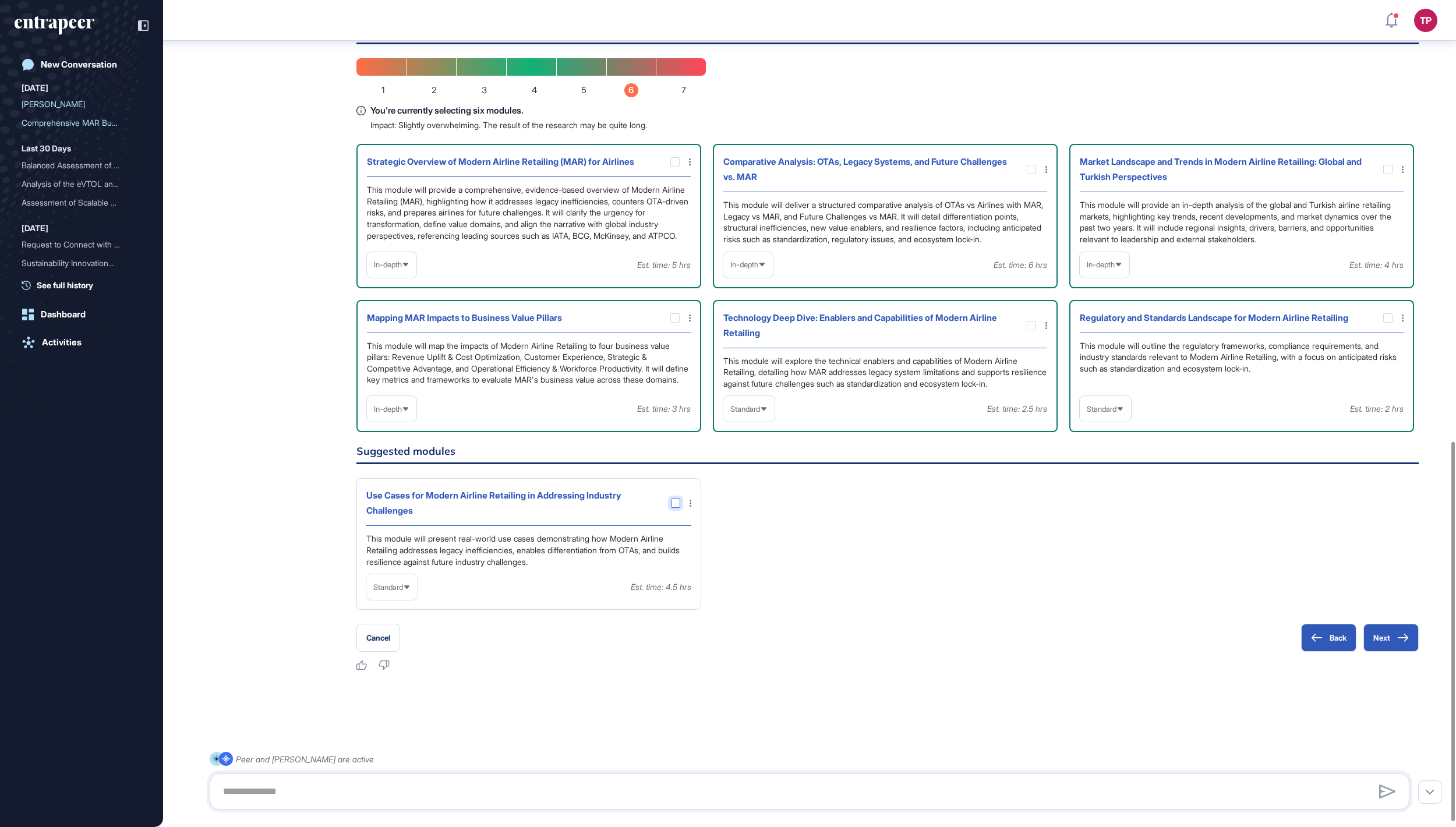
click at [679, 499] on div at bounding box center [675, 503] width 9 height 9
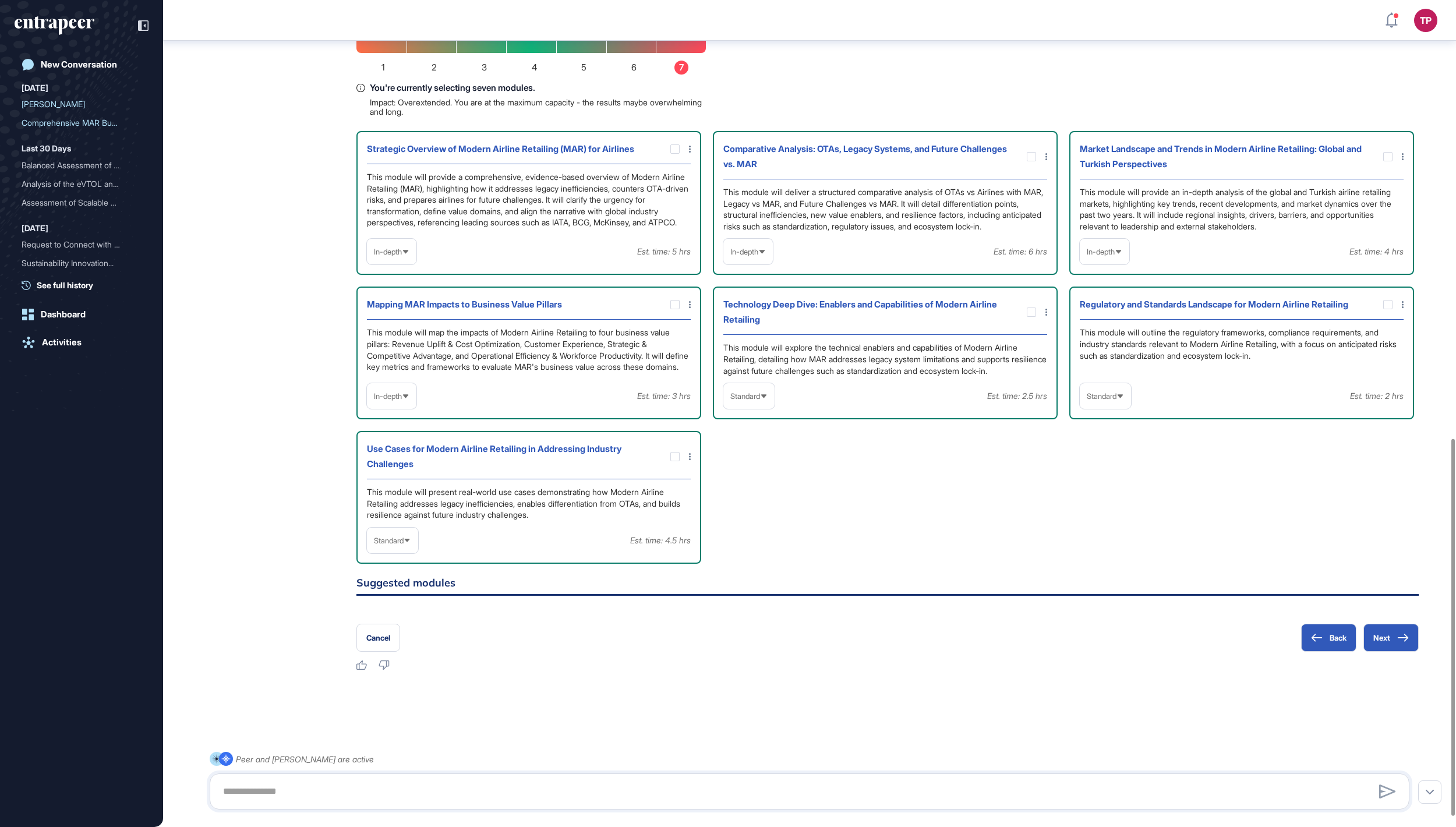
click at [403, 545] on span "Standard" at bounding box center [388, 540] width 30 height 9
click at [407, 627] on li "In-depth" at bounding box center [392, 615] width 45 height 23
click at [748, 407] on div "Standard" at bounding box center [749, 397] width 51 height 23
click at [750, 466] on li "In-depth" at bounding box center [749, 471] width 45 height 23
click at [1089, 396] on span "Standard" at bounding box center [1101, 396] width 30 height 9
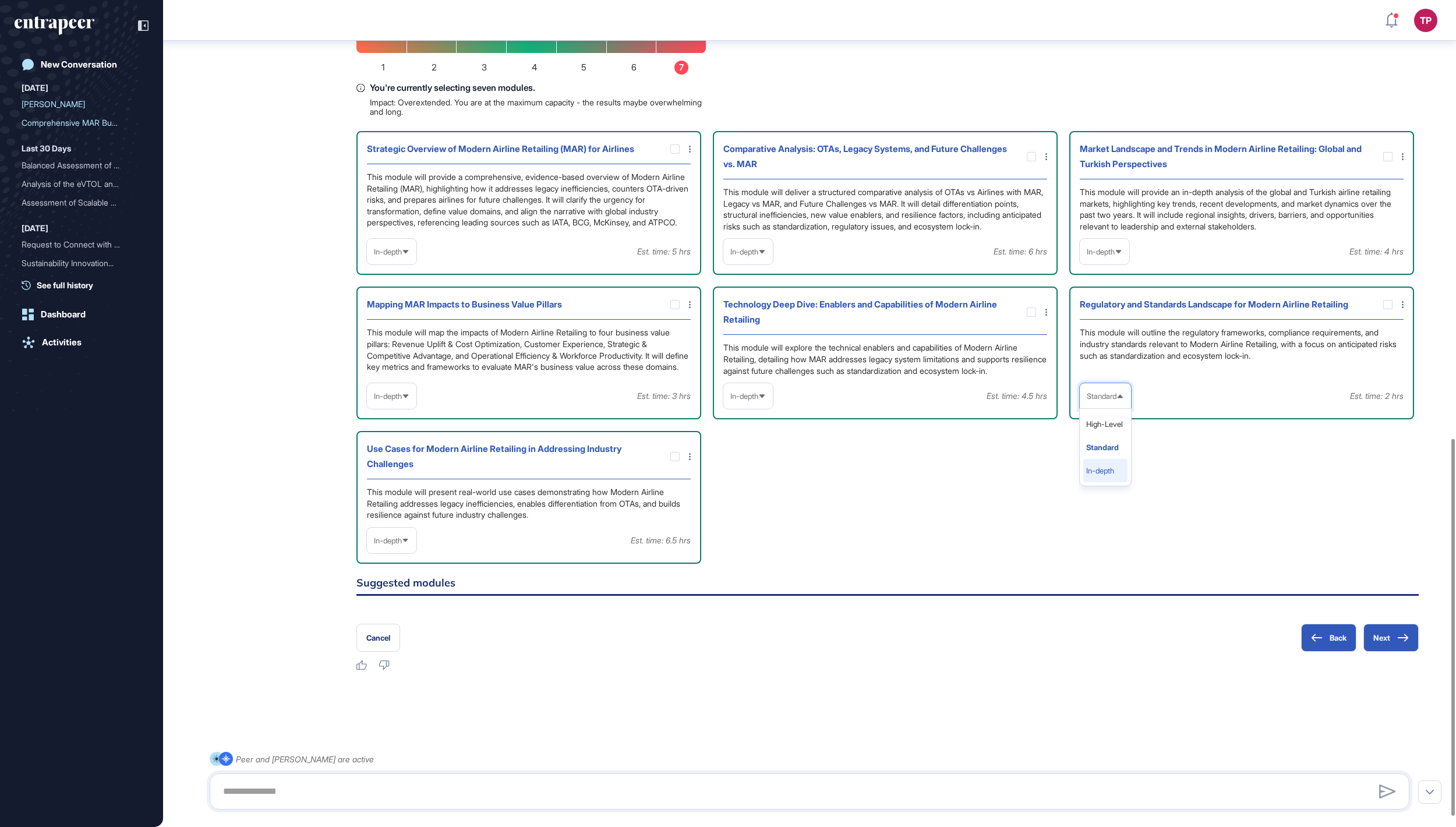
click at [1106, 465] on li "In-depth" at bounding box center [1106, 471] width 45 height 23
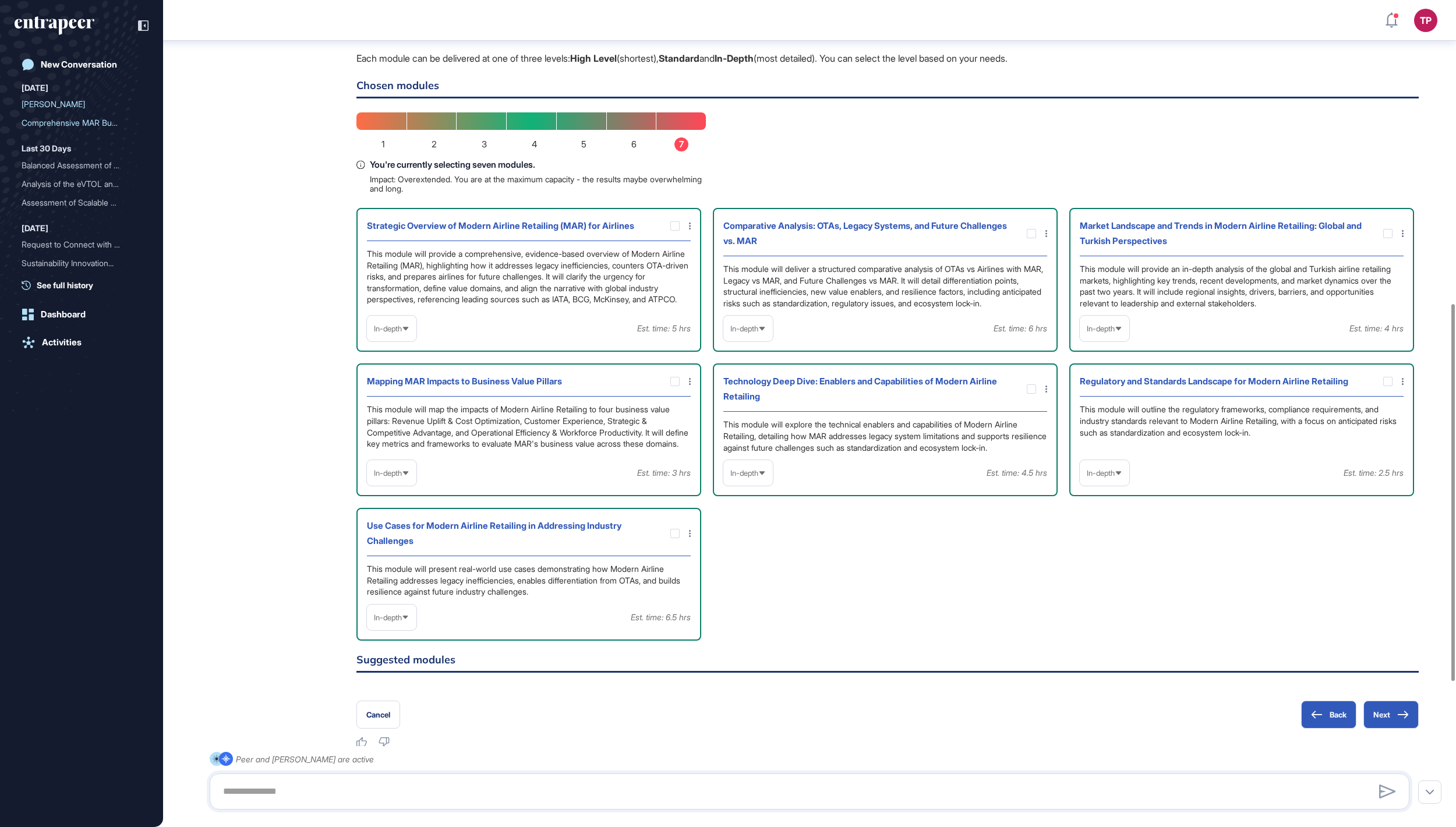
scroll to position [655, 0]
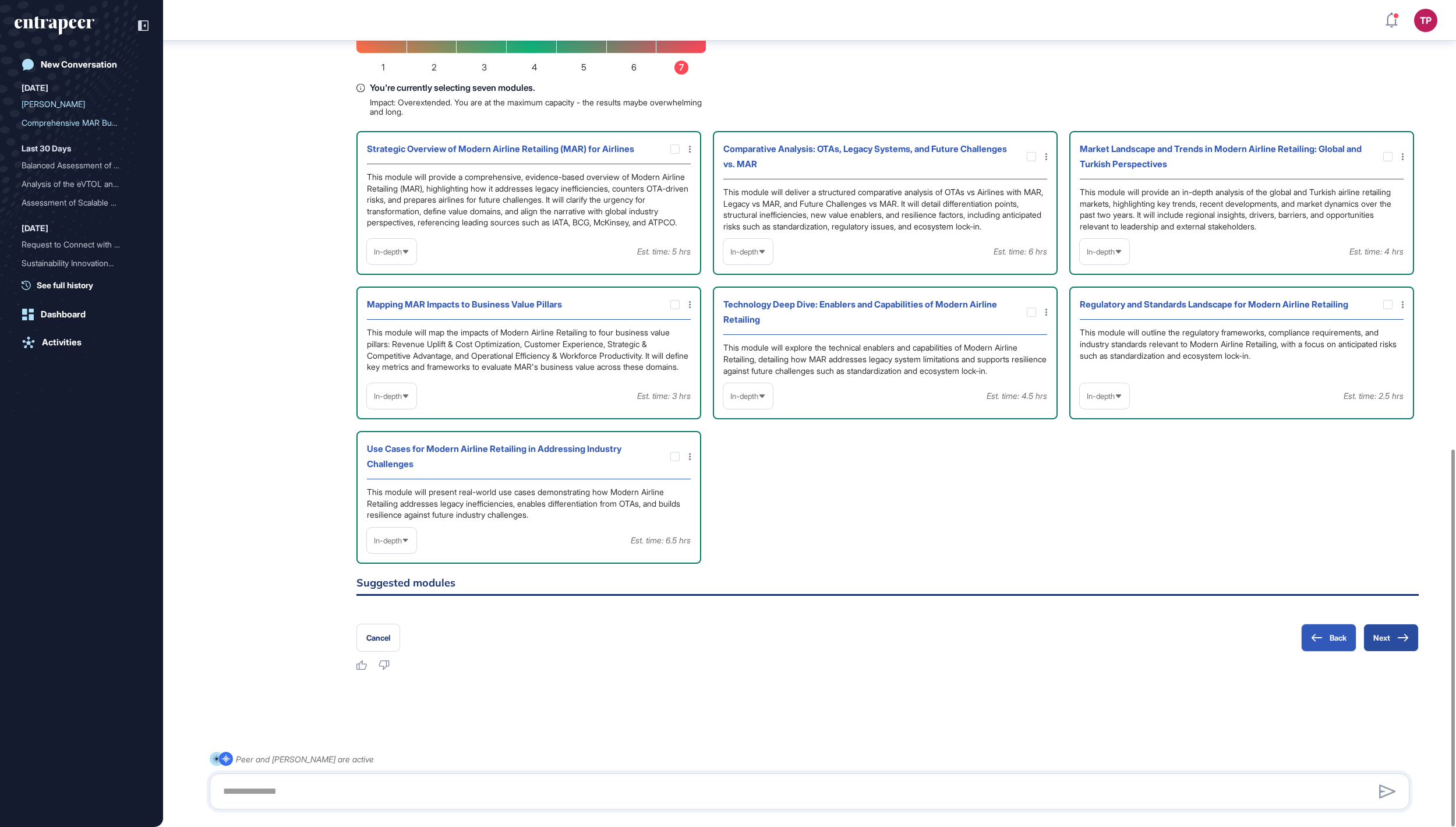
click at [1388, 641] on button "Next" at bounding box center [1390, 637] width 55 height 28
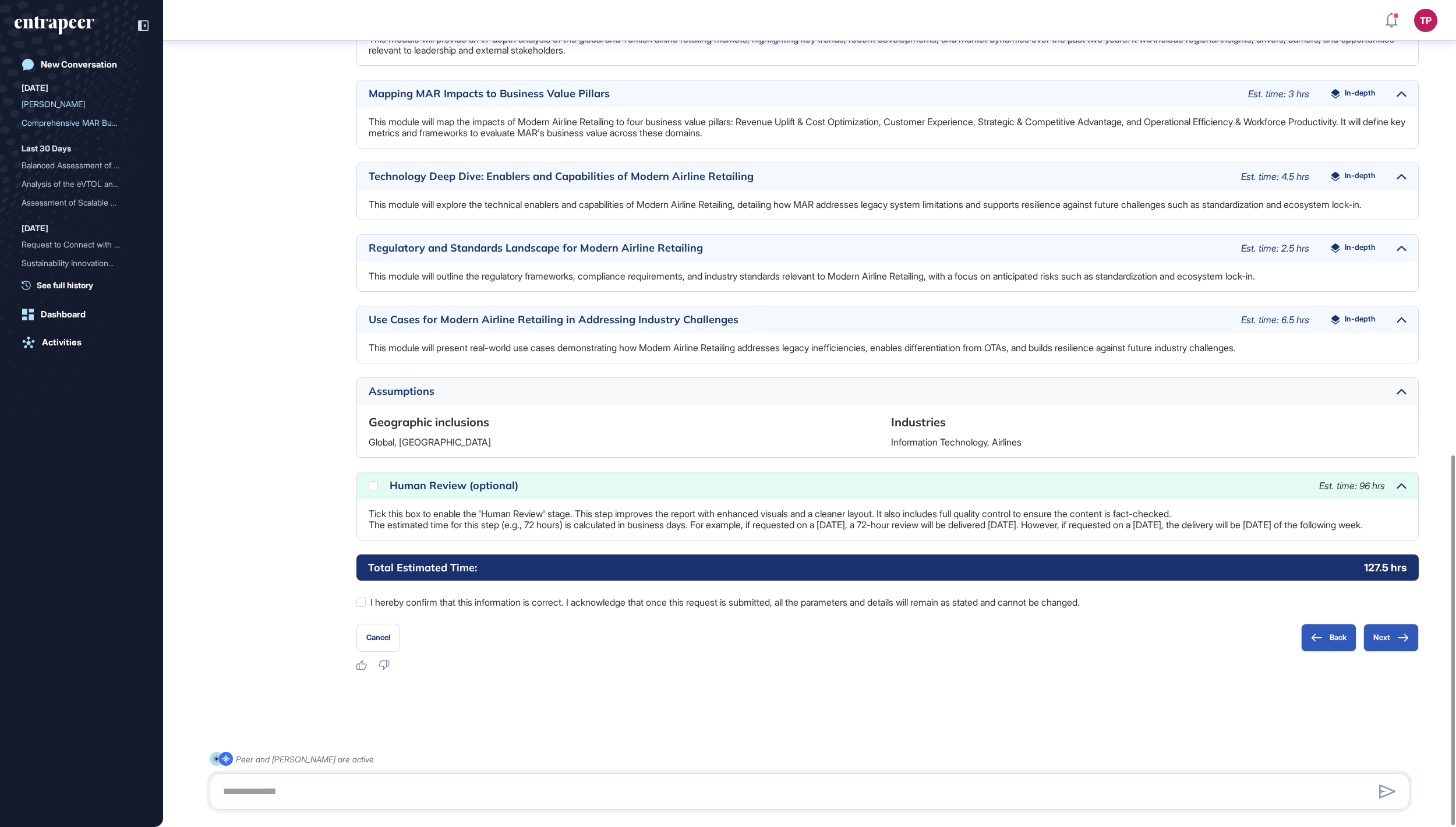
scroll to position [1017, 0]
click at [0, 0] on icon at bounding box center [0, 0] width 0 height 0
click at [1403, 640] on icon at bounding box center [1402, 637] width 12 height 8
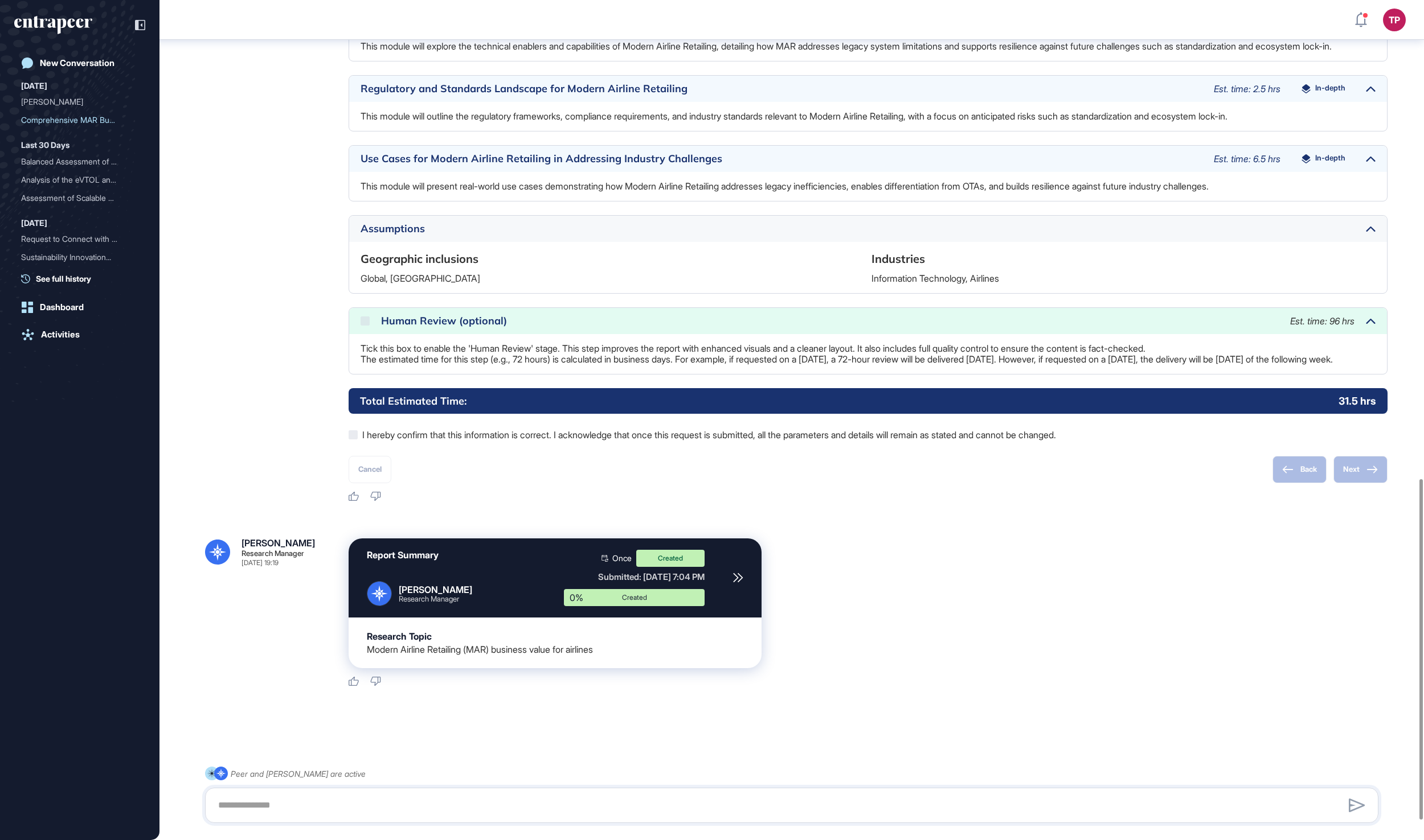
scroll to position [1181, 0]
